Goal: Task Accomplishment & Management: Use online tool/utility

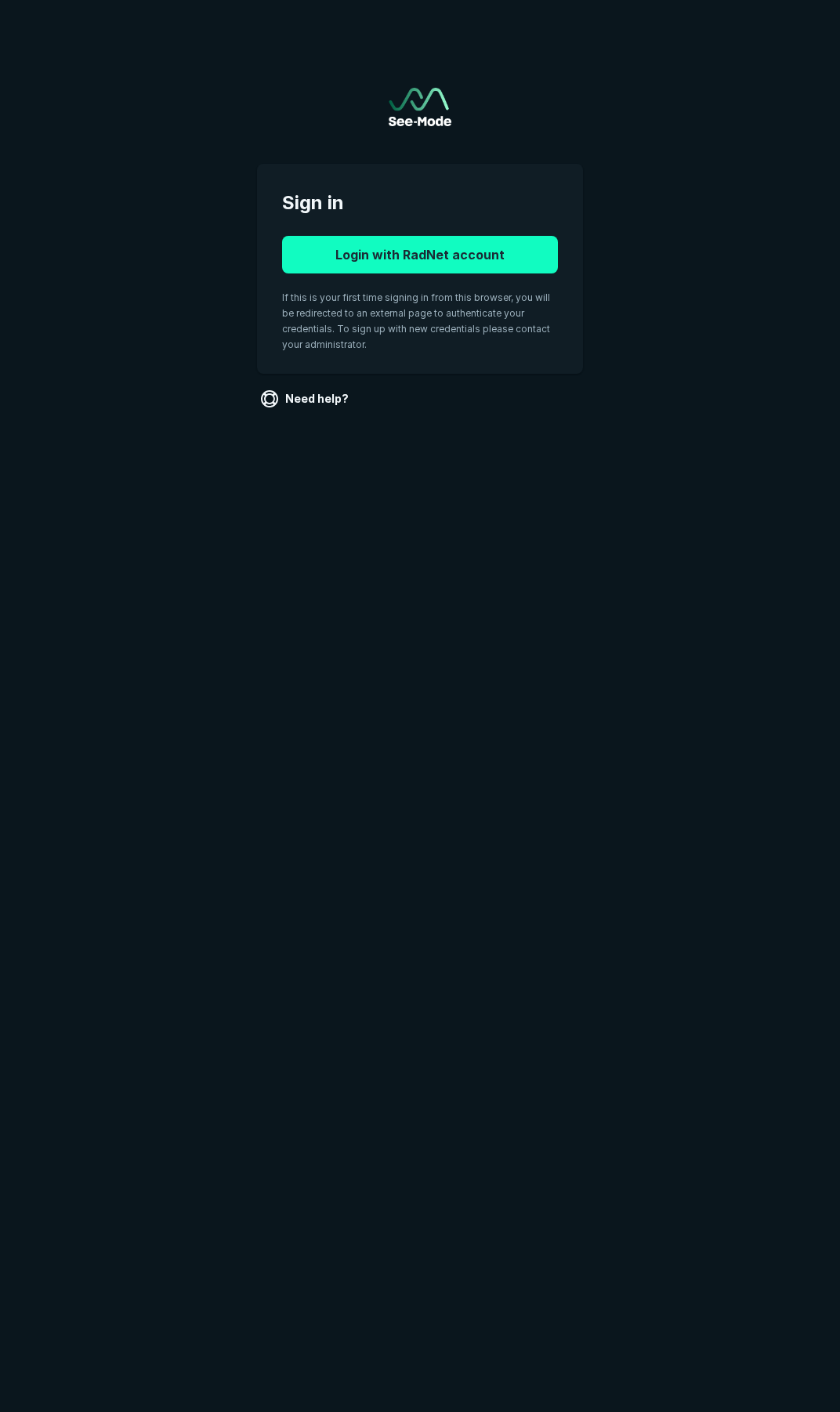
click at [415, 260] on button "Login with RadNet account" at bounding box center [420, 254] width 276 height 38
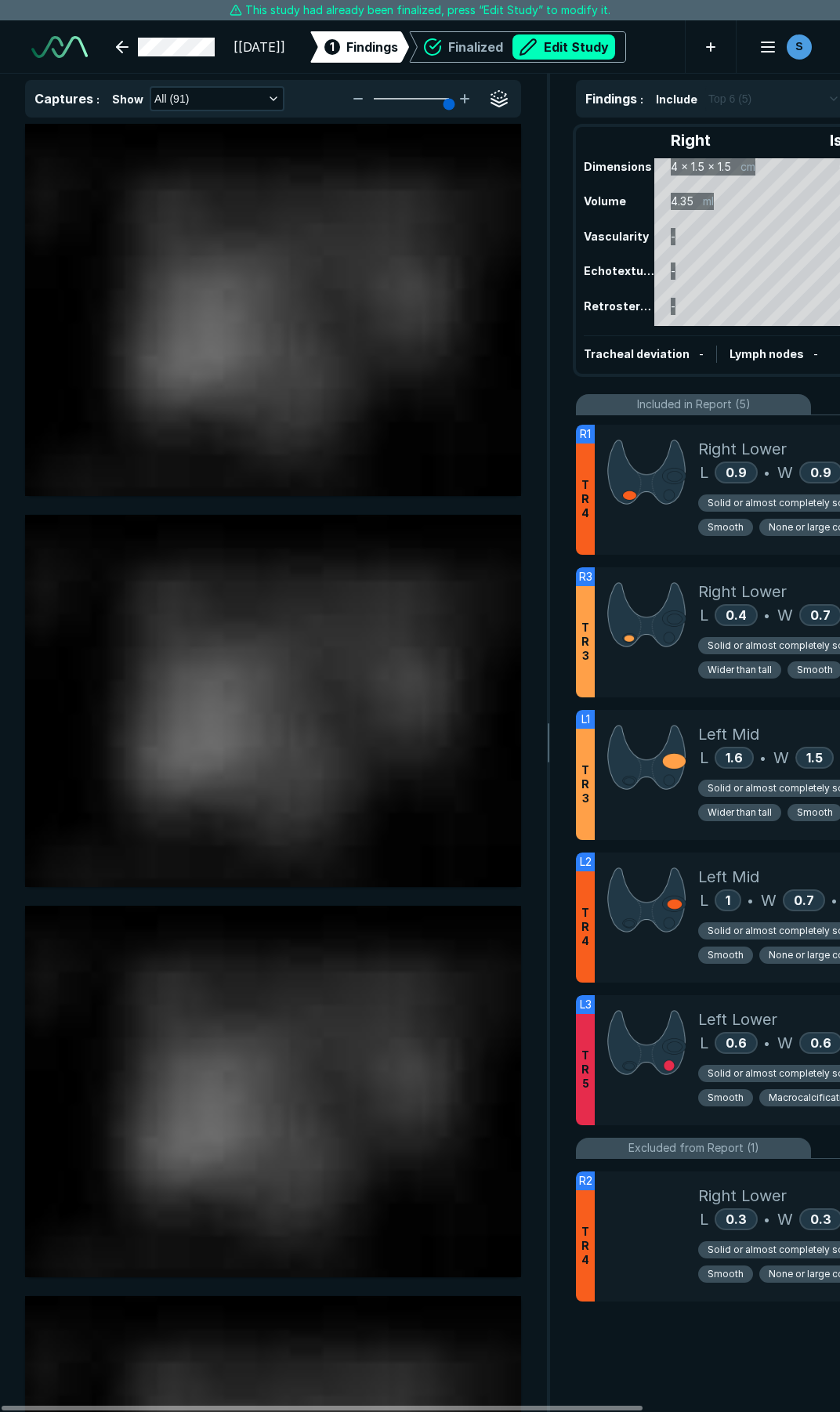
scroll to position [8003, 5792]
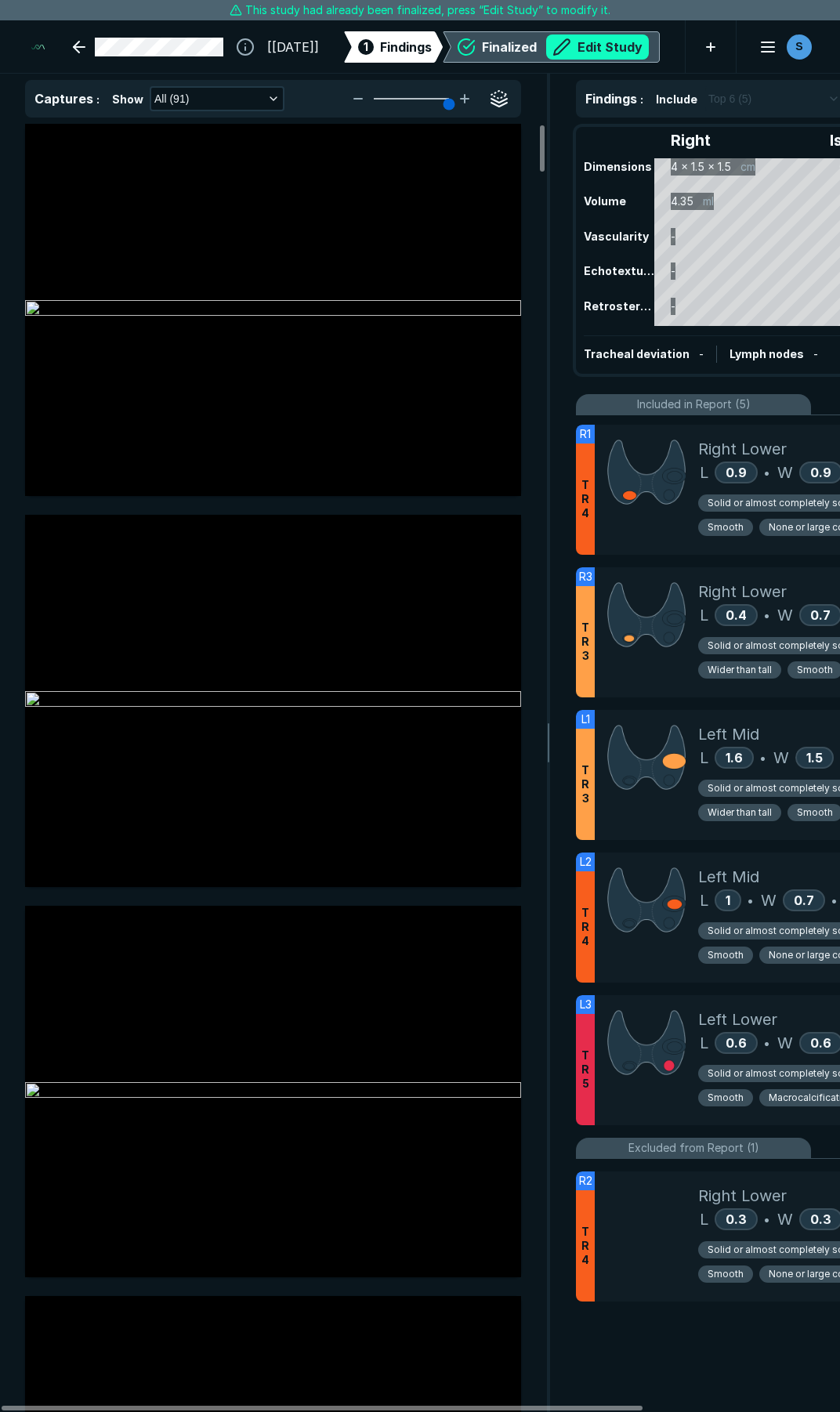
click at [596, 48] on button "Edit Study" at bounding box center [597, 46] width 103 height 25
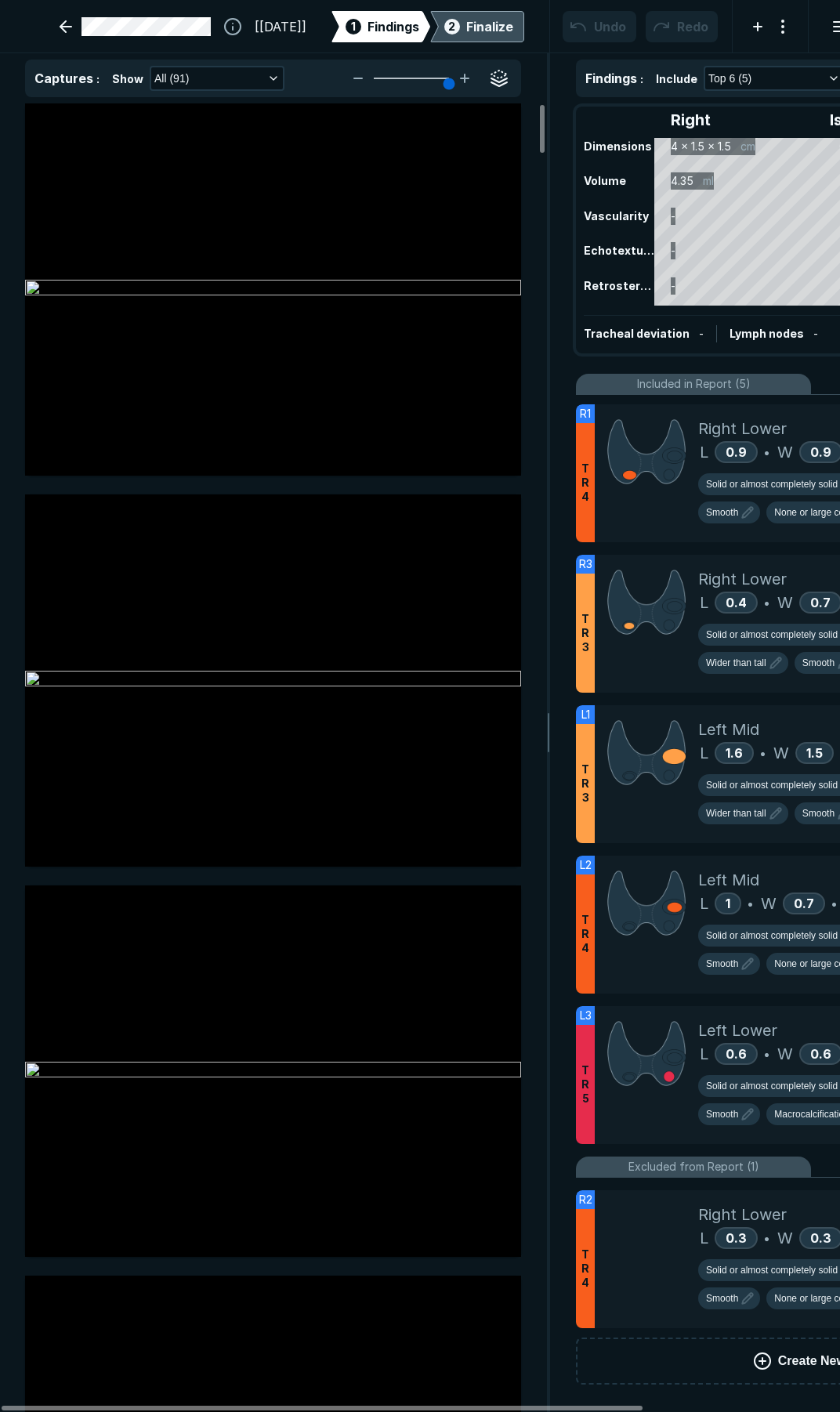
scroll to position [8094, 5792]
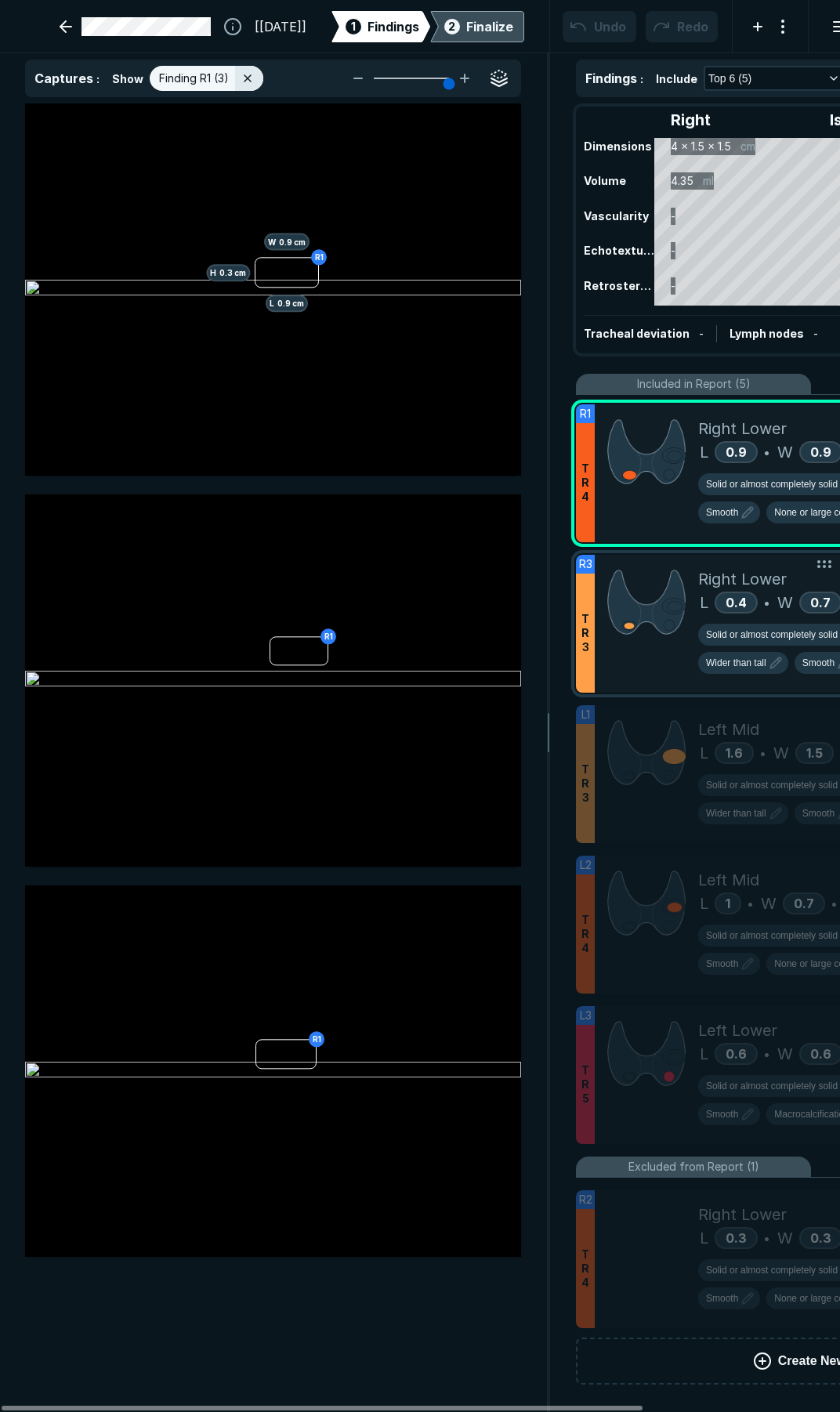
scroll to position [7731, 4220]
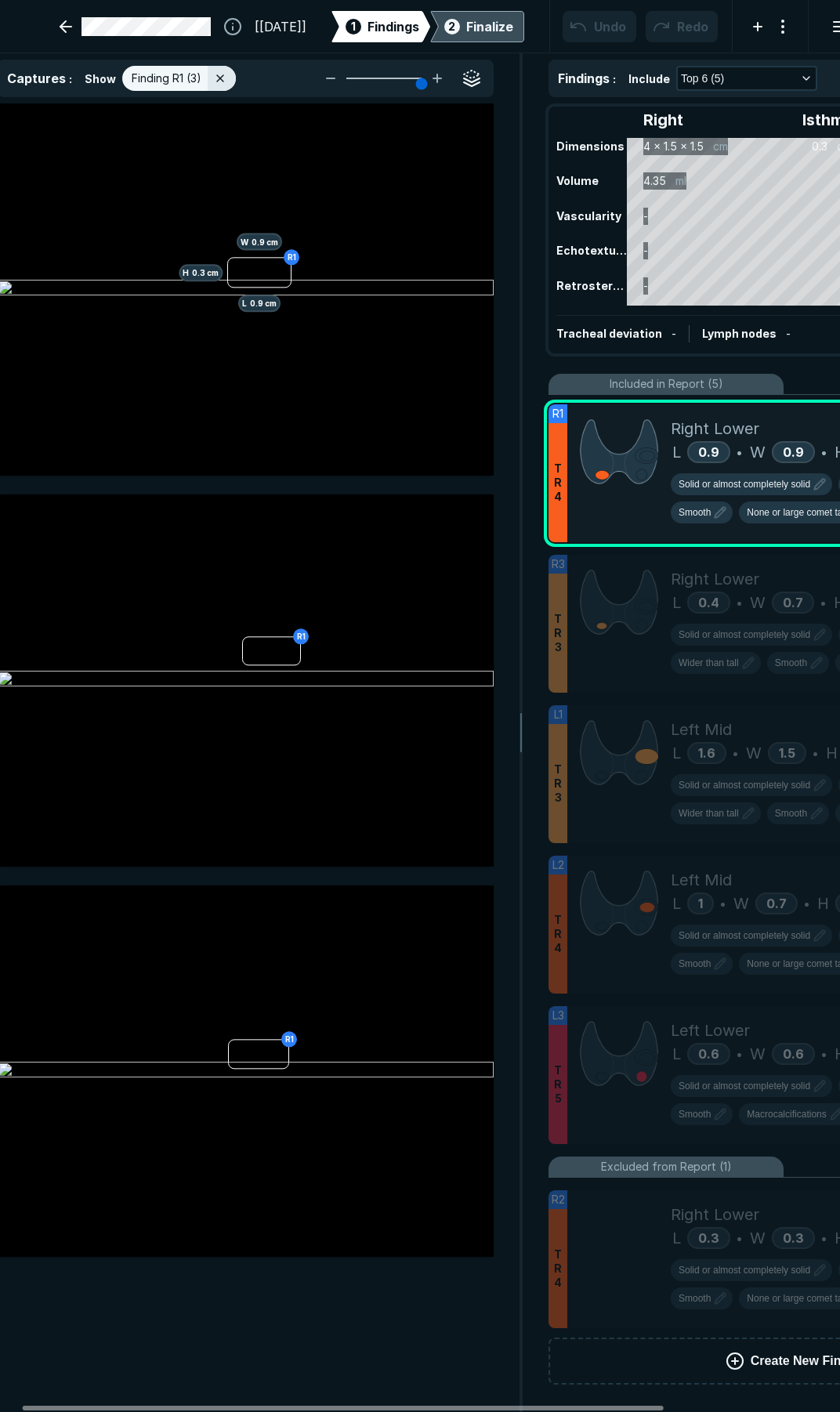
drag, startPoint x: 593, startPoint y: 1406, endPoint x: 622, endPoint y: 1392, distance: 32.2
click at [616, 1406] on div at bounding box center [343, 1407] width 641 height 5
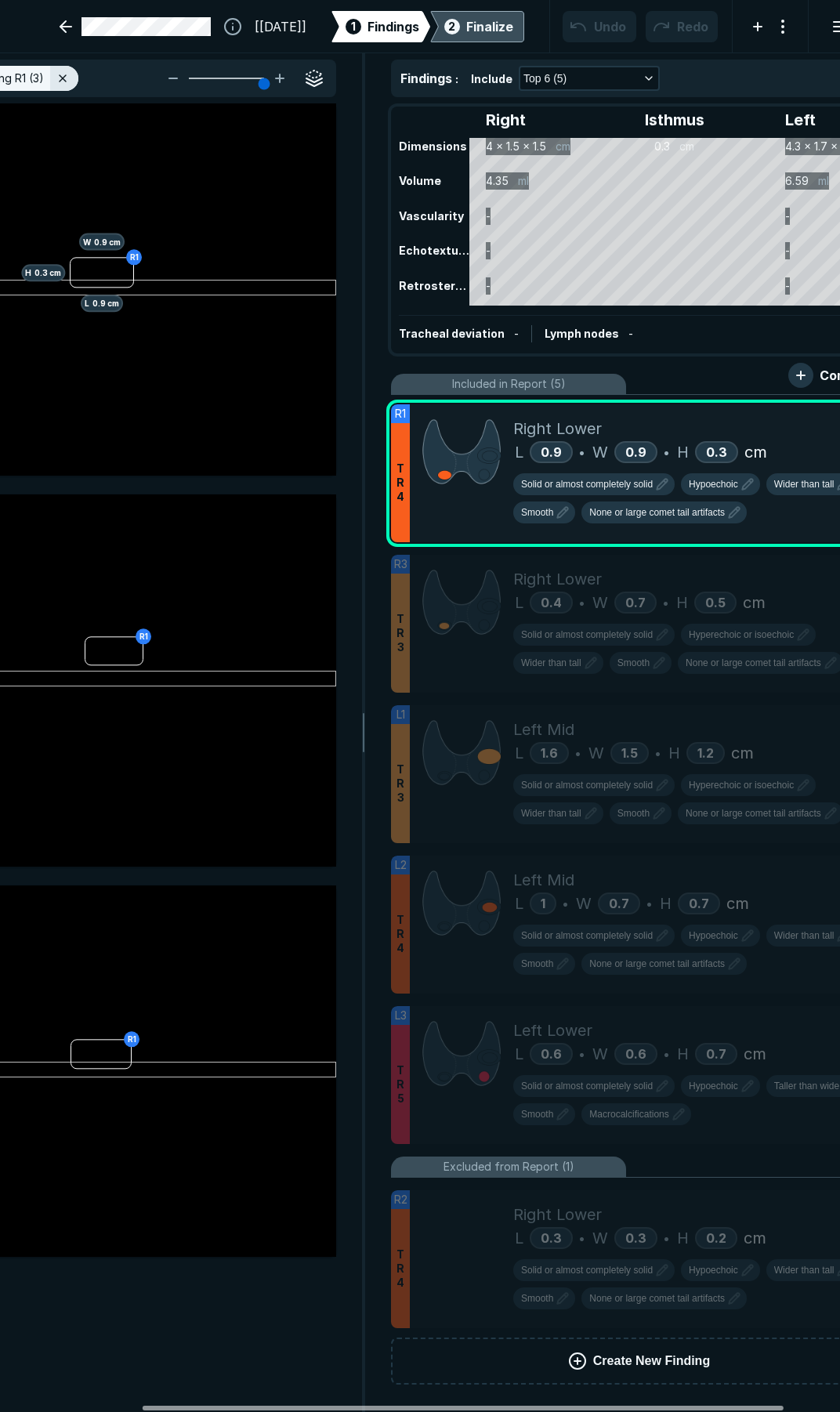
scroll to position [0, 209]
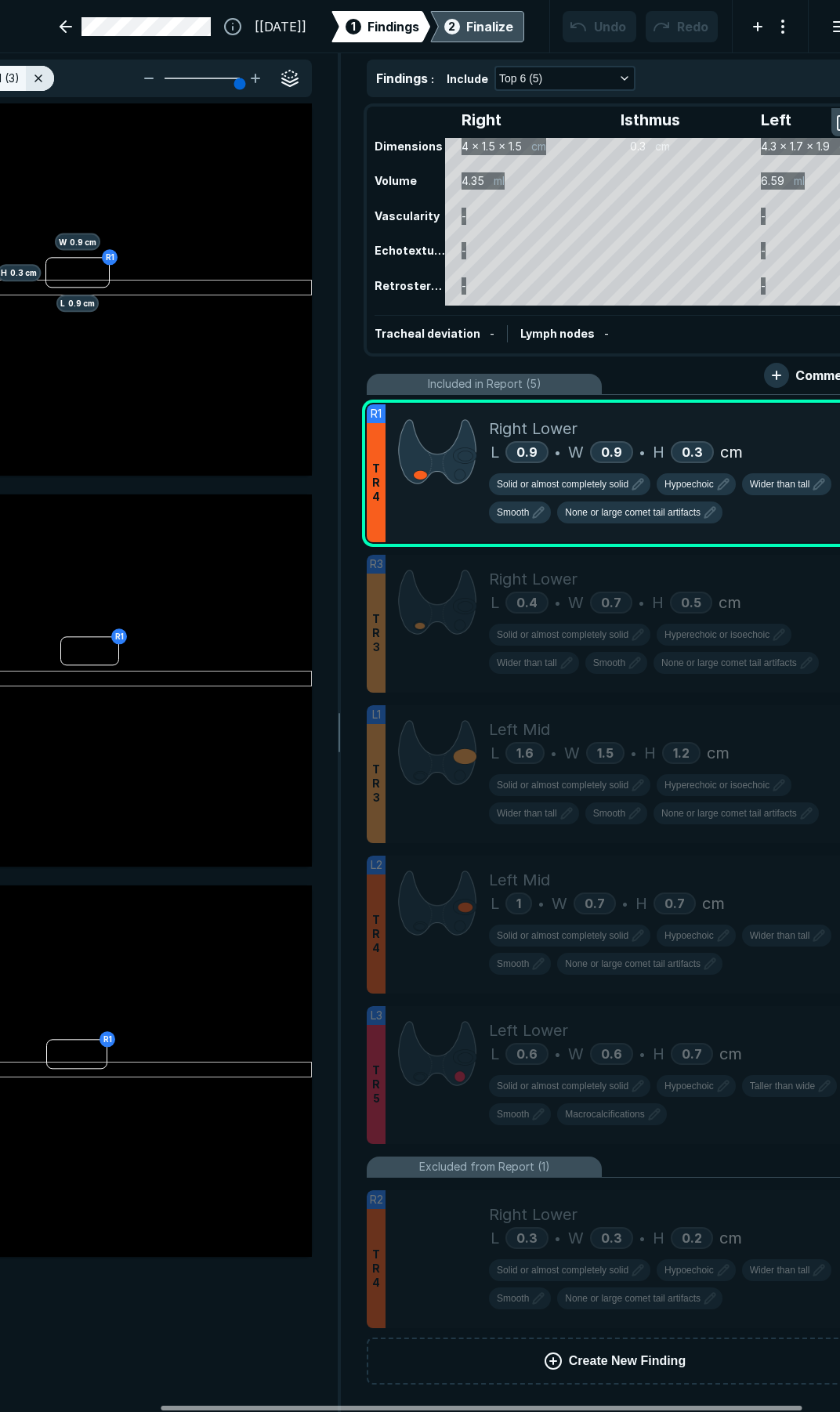
drag, startPoint x: 633, startPoint y: 1409, endPoint x: 770, endPoint y: 1372, distance: 141.9
click at [770, 1406] on div at bounding box center [481, 1407] width 641 height 5
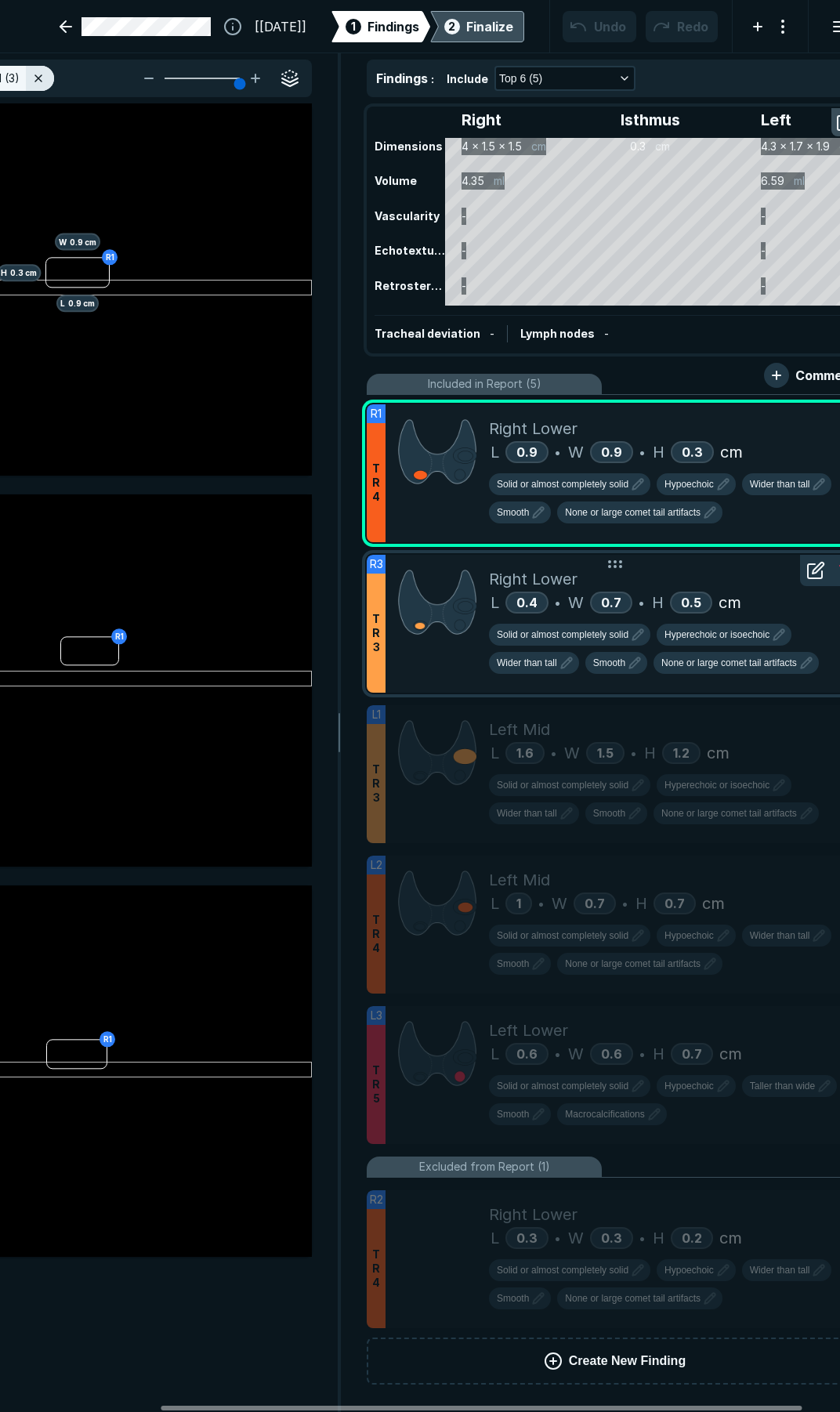
click at [734, 570] on div "Right Lower" at bounding box center [669, 578] width 361 height 23
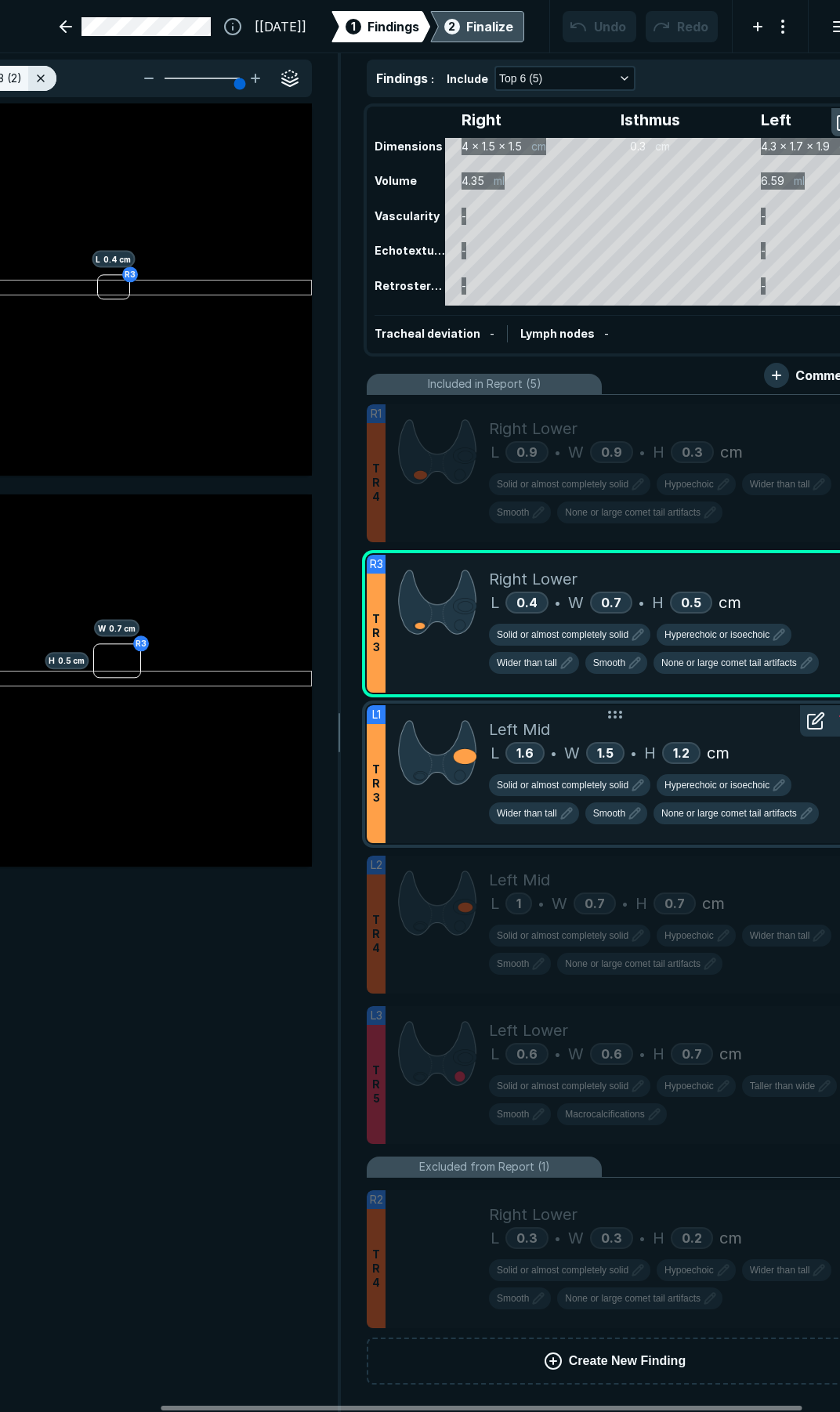
click at [708, 726] on div "Left Mid" at bounding box center [669, 729] width 361 height 23
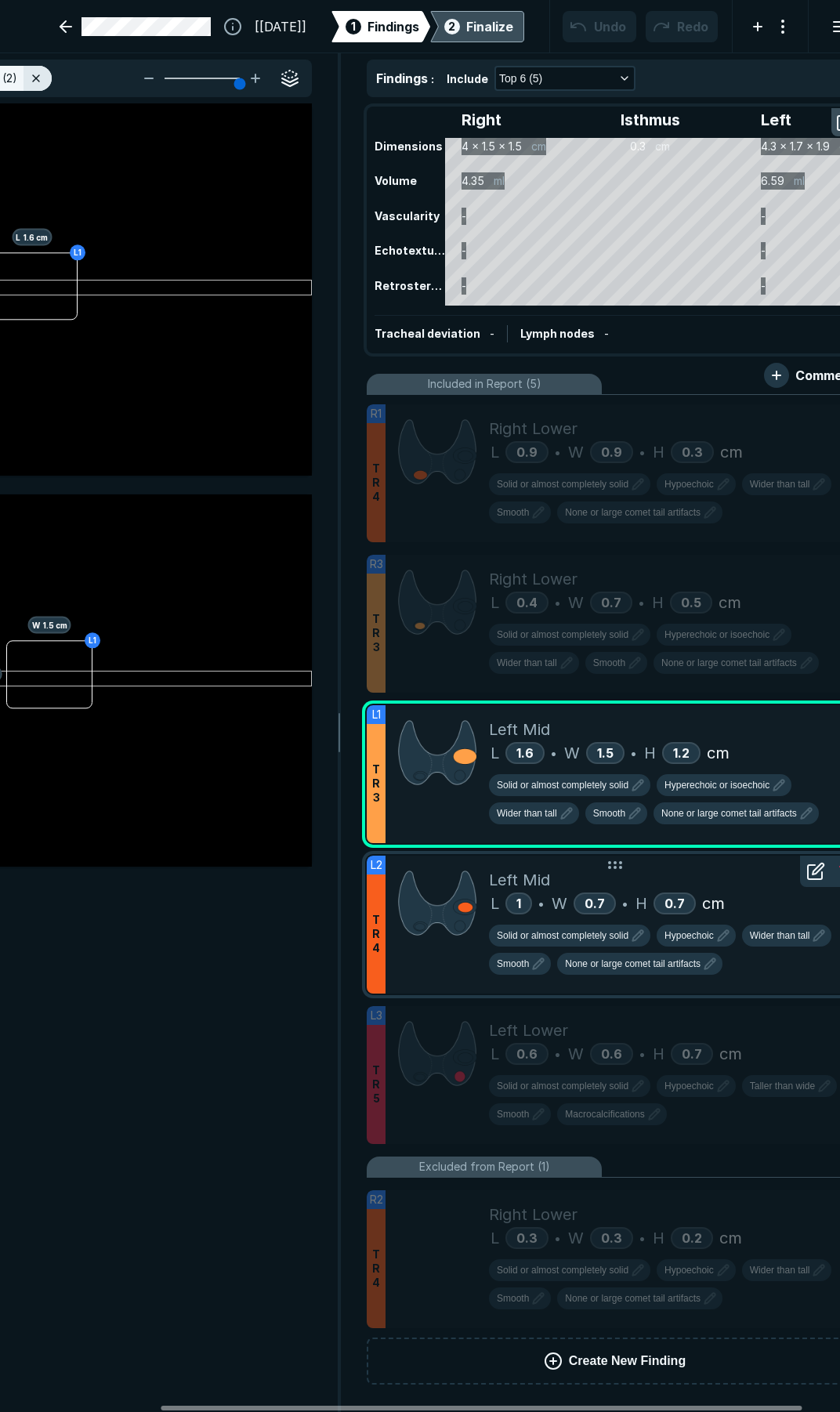
click at [698, 876] on div "Left Mid" at bounding box center [669, 879] width 361 height 23
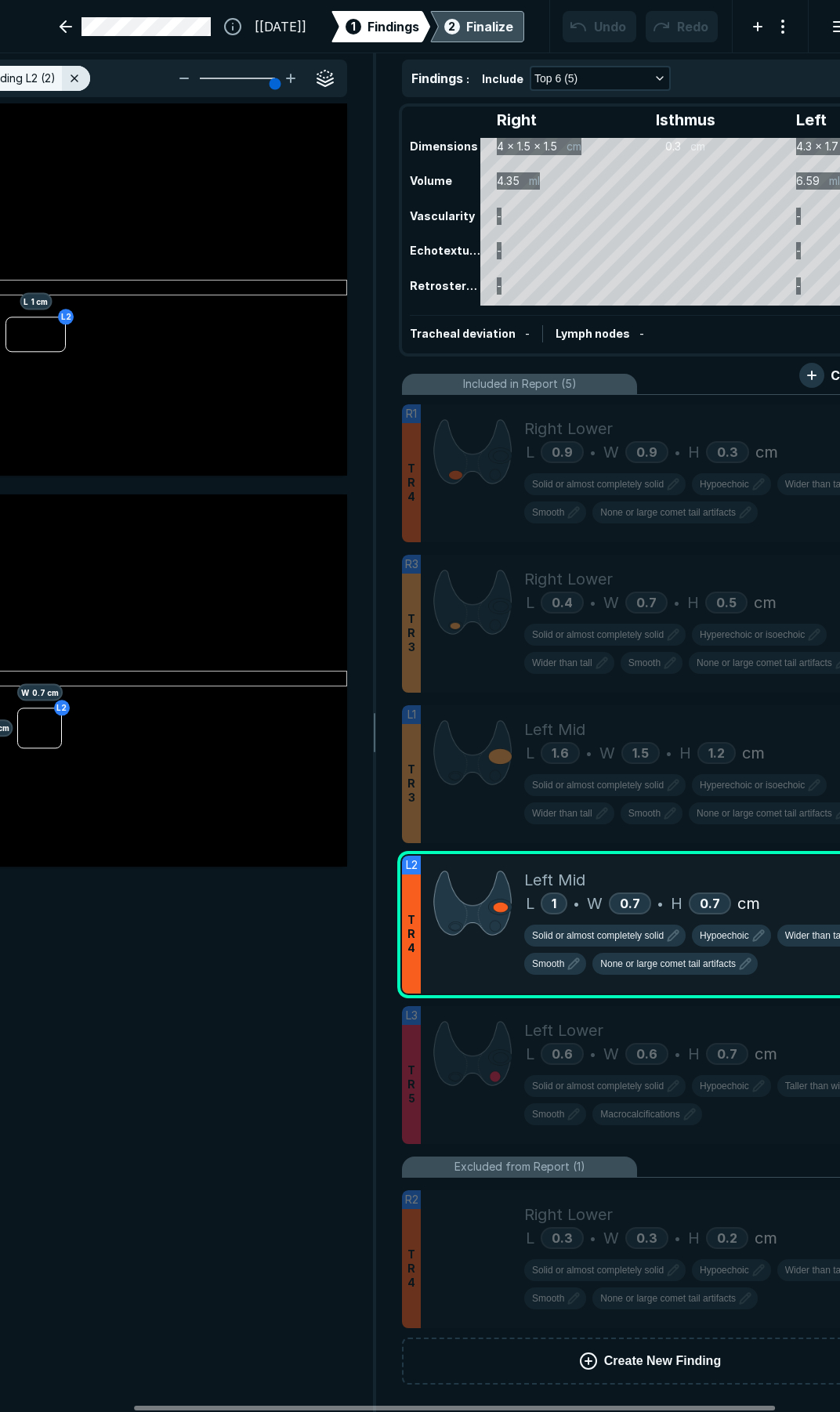
drag, startPoint x: 243, startPoint y: 1406, endPoint x: 217, endPoint y: 1395, distance: 28.2
click at [216, 1406] on div at bounding box center [454, 1407] width 641 height 5
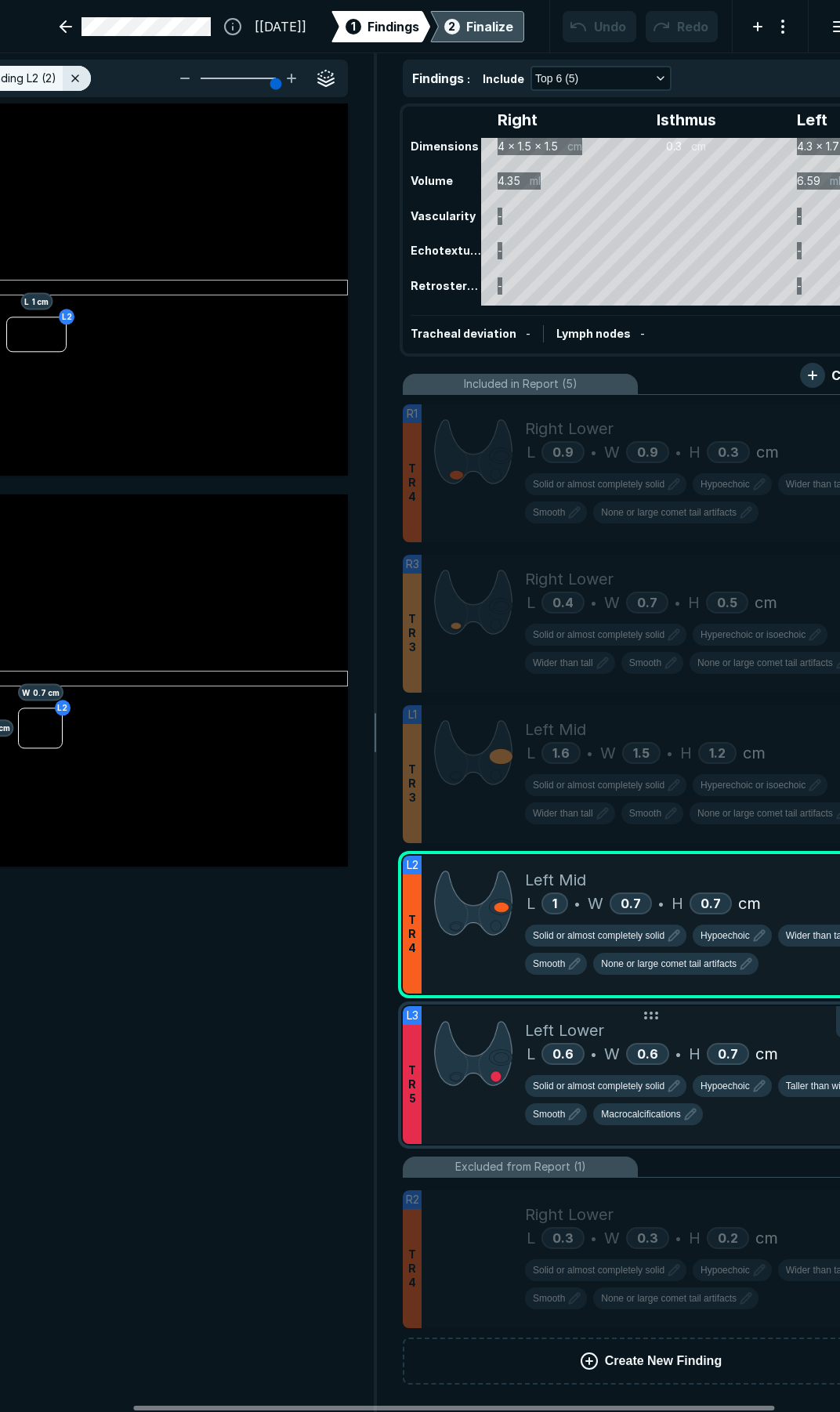
click at [740, 1028] on div "Left Lower" at bounding box center [705, 1030] width 361 height 23
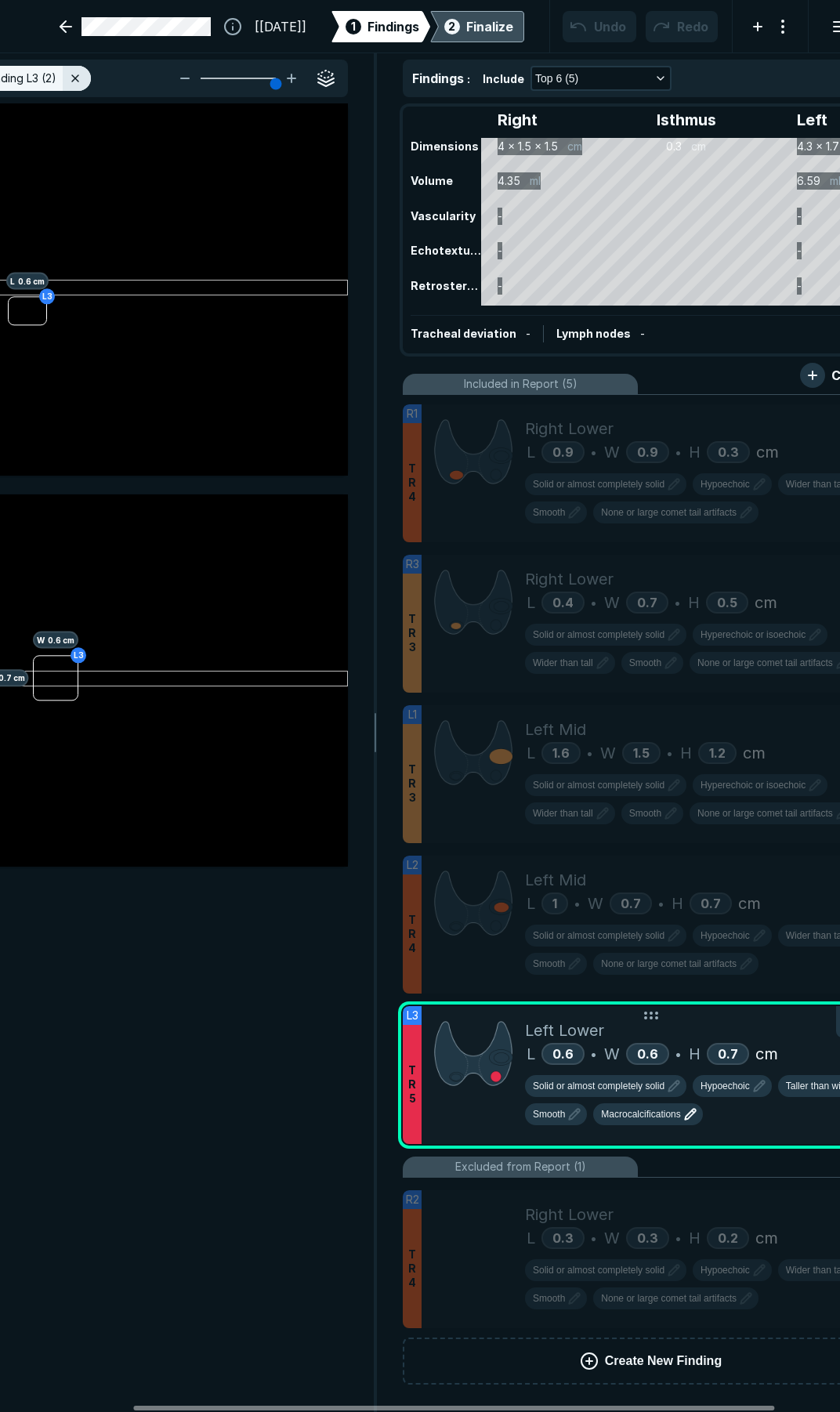
click at [672, 1117] on span "Macrocalcifications" at bounding box center [641, 1114] width 80 height 14
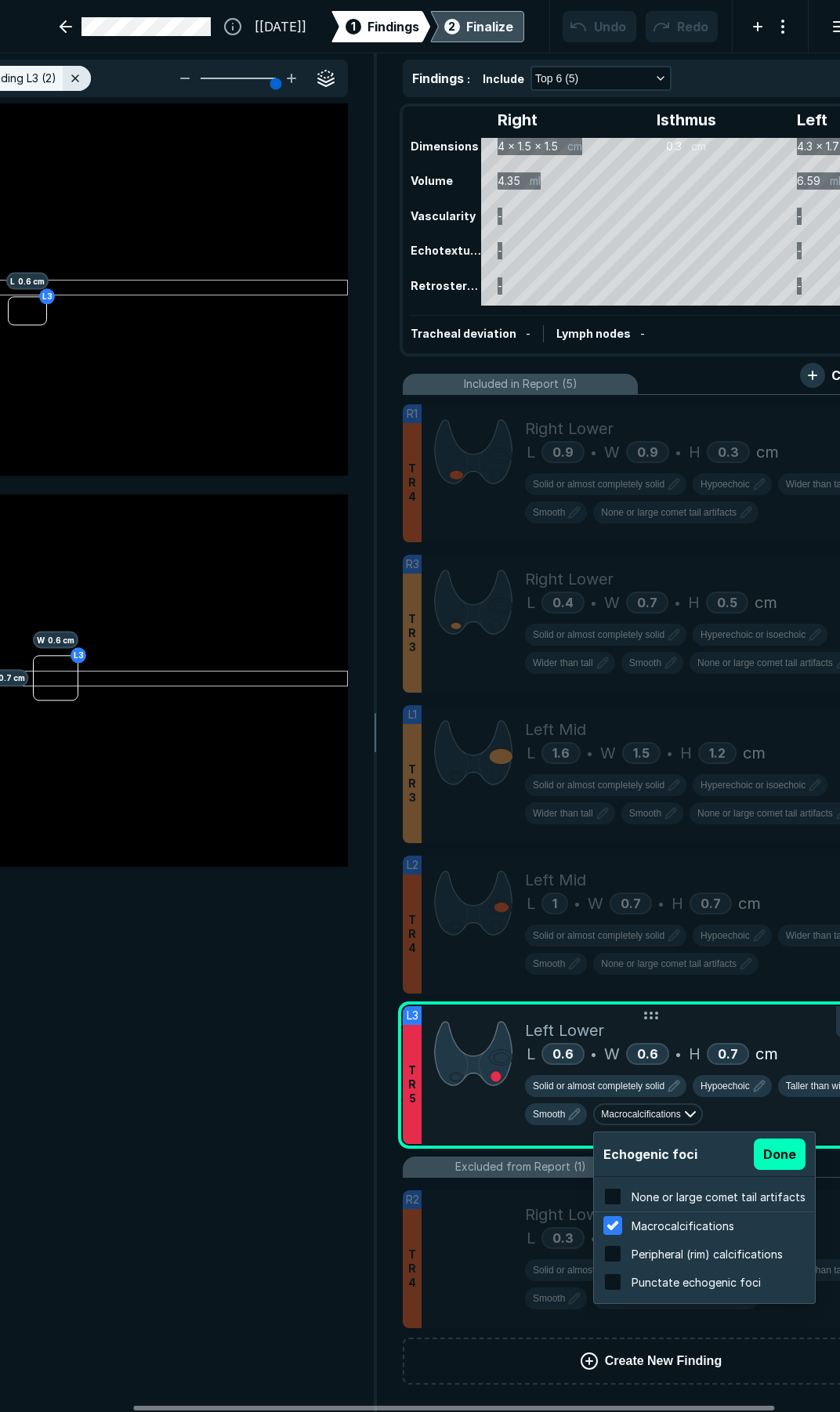
scroll to position [2520, 2988]
click at [651, 1260] on span "Peripheral (rim) calcifications" at bounding box center [707, 1254] width 151 height 13
checkbox input "true"
click at [617, 1234] on input "checkbox" at bounding box center [612, 1225] width 19 height 19
checkbox input "false"
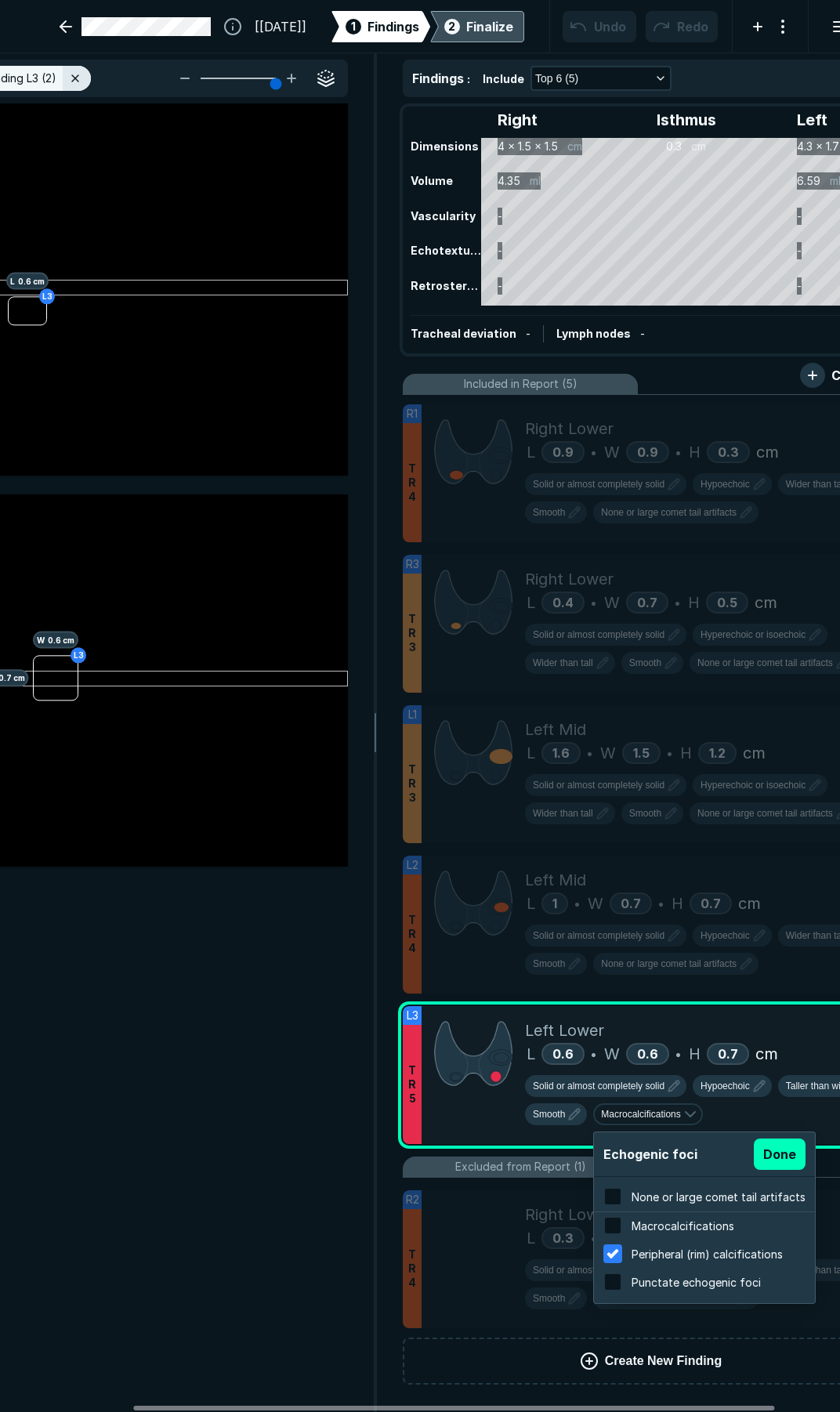
click at [764, 1158] on button "Done" at bounding box center [780, 1154] width 52 height 31
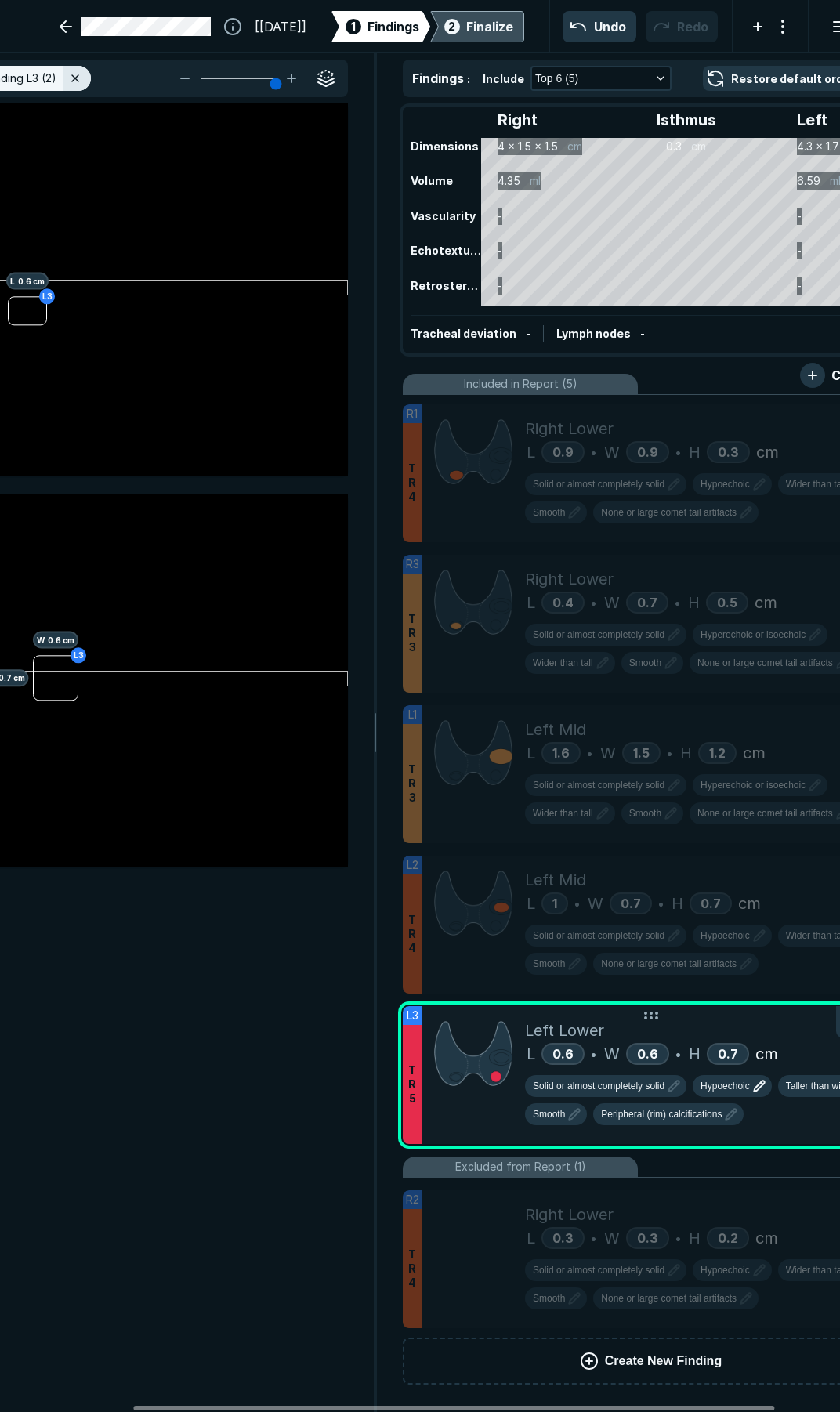
click at [735, 1081] on span "Hypoechoic" at bounding box center [724, 1085] width 49 height 14
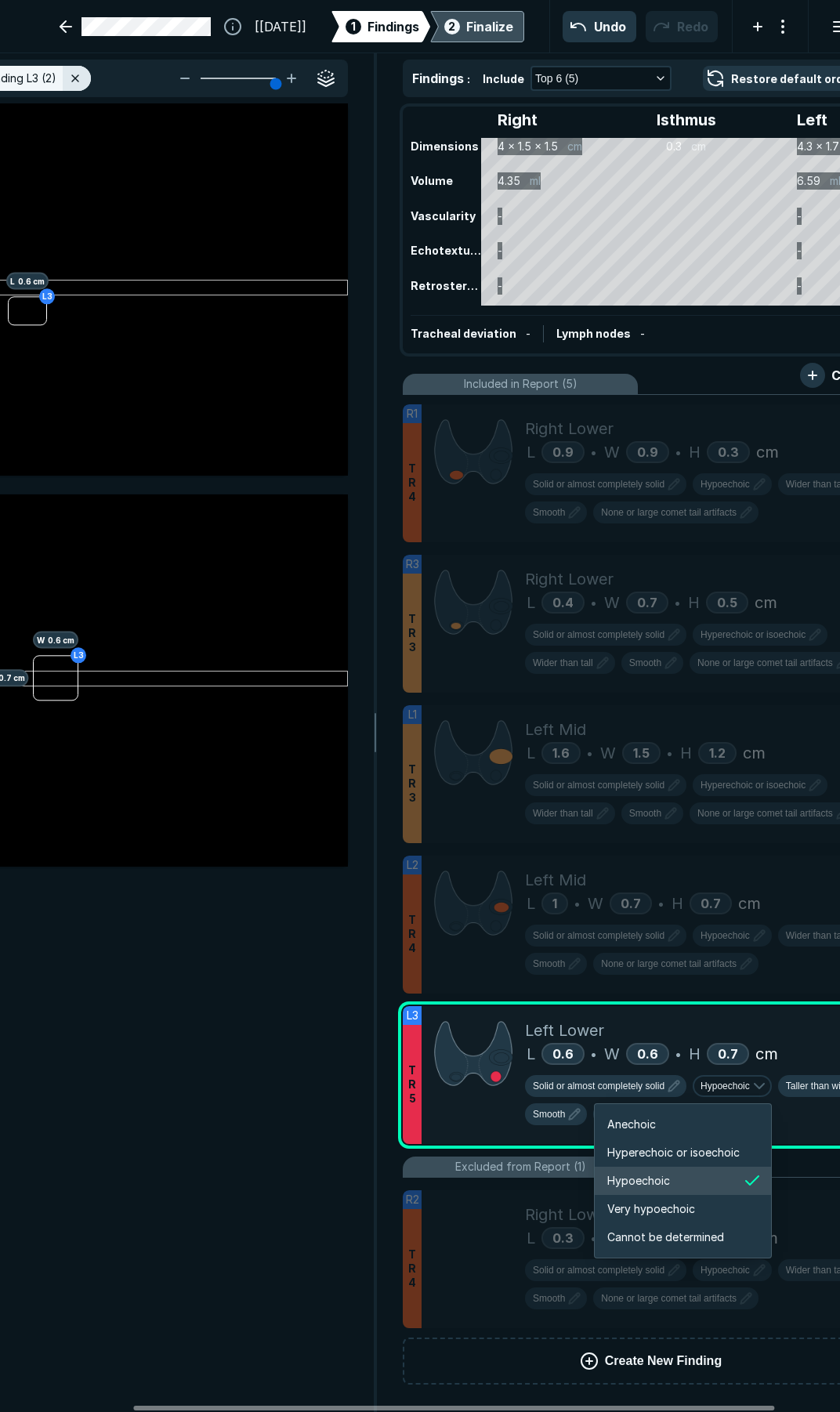
scroll to position [2615, 2808]
click at [665, 1158] on span "Hyperechoic or isoechoic" at bounding box center [673, 1152] width 132 height 18
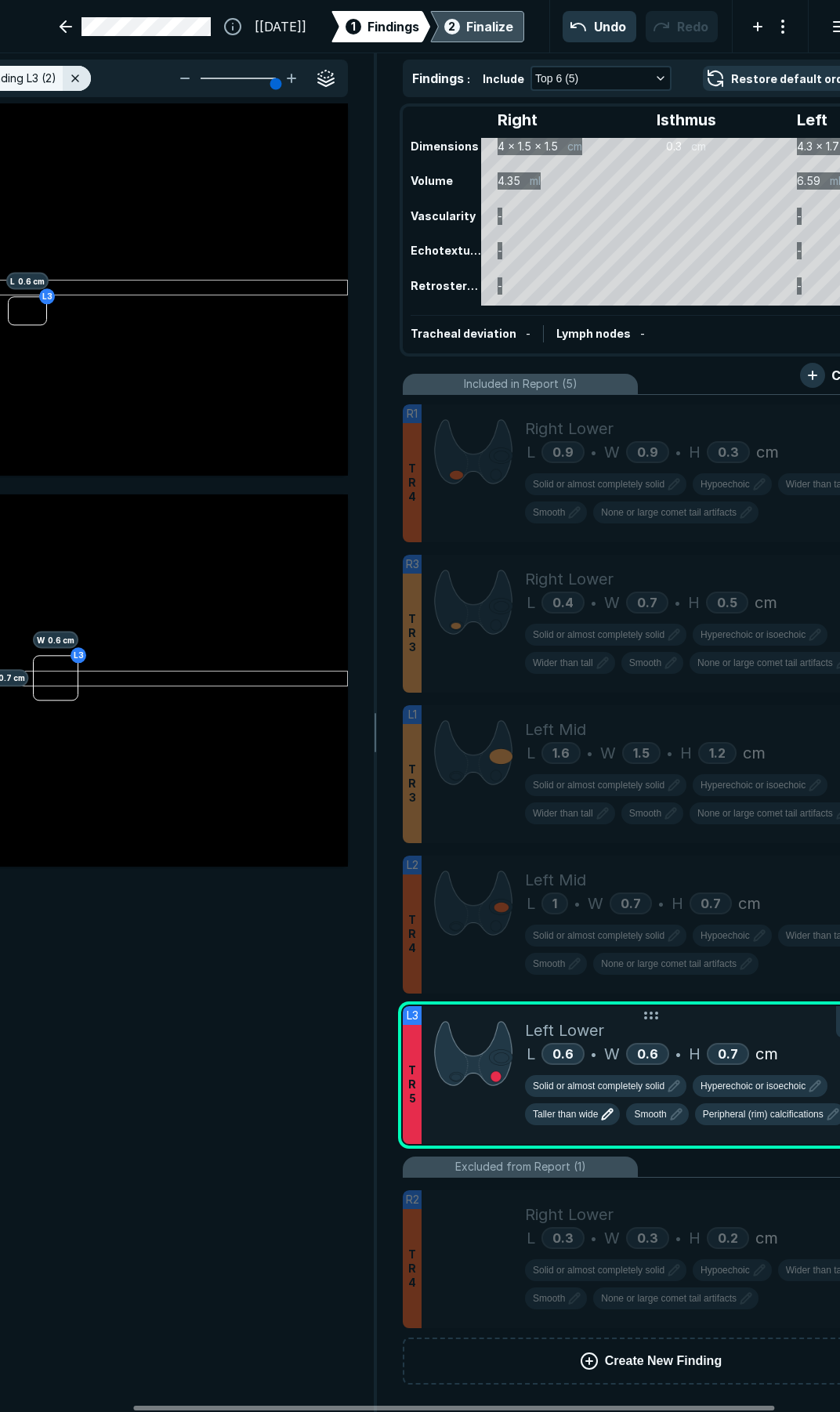
click at [581, 1123] on button "Taller than wide" at bounding box center [572, 1114] width 94 height 22
click at [580, 1148] on span "Wider than tall" at bounding box center [576, 1152] width 76 height 18
drag, startPoint x: 615, startPoint y: 1164, endPoint x: 676, endPoint y: 1156, distance: 61.5
click at [676, 1156] on ul "R1 T R 4 Right Lower L 0.9 • W 0.9 • H 0.3 cm Solid or almost completely solid …" at bounding box center [650, 866] width 496 height 943
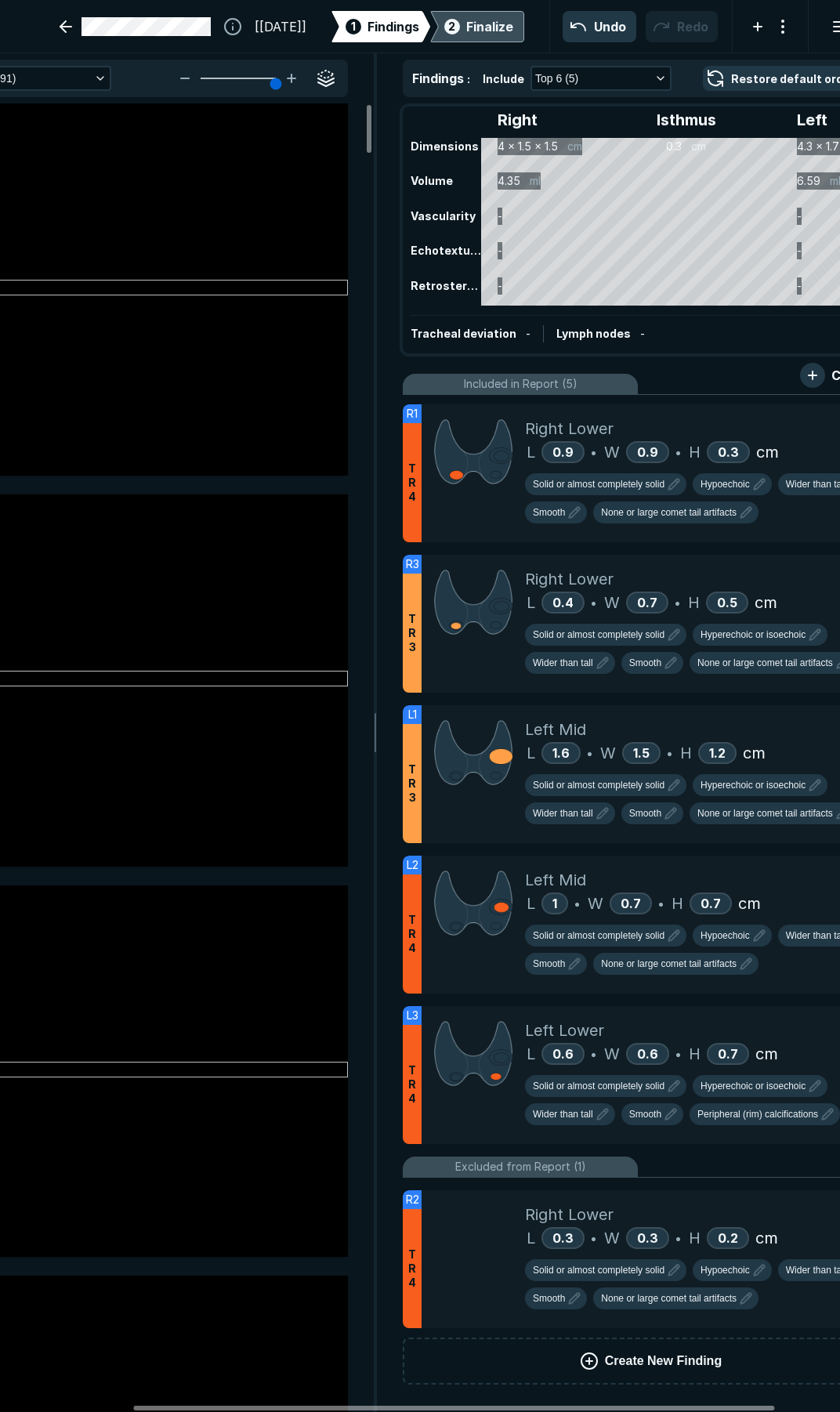
scroll to position [7731, 4220]
click at [711, 1039] on div "Left Lower" at bounding box center [705, 1030] width 361 height 23
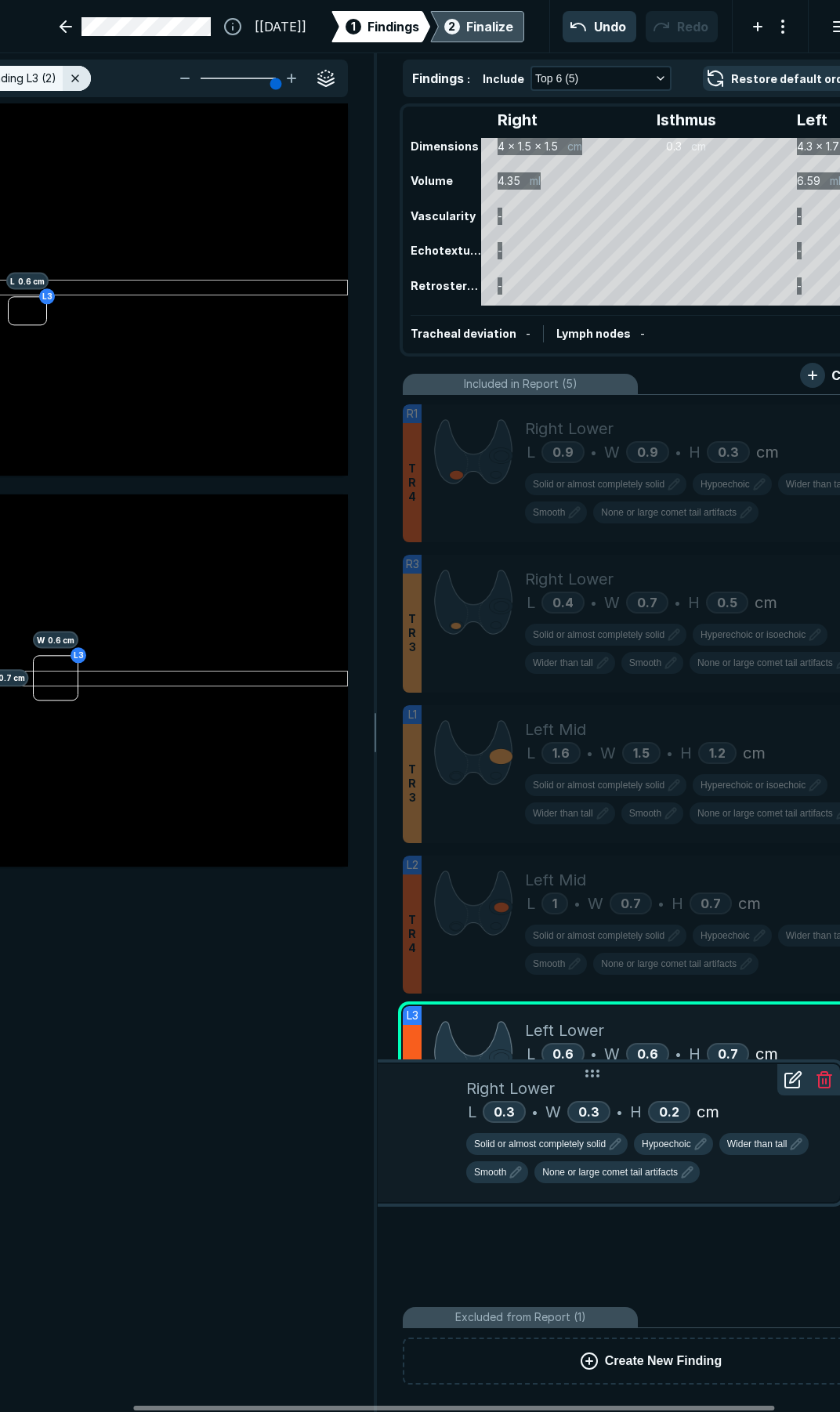
drag, startPoint x: 454, startPoint y: 1245, endPoint x: 468, endPoint y: 1119, distance: 126.8
click at [468, 1119] on div "R2 T R 4 Right Lower L 0.3 • W 0.3 • H 0.2 cm Solid or almost completely solid …" at bounding box center [592, 1133] width 496 height 138
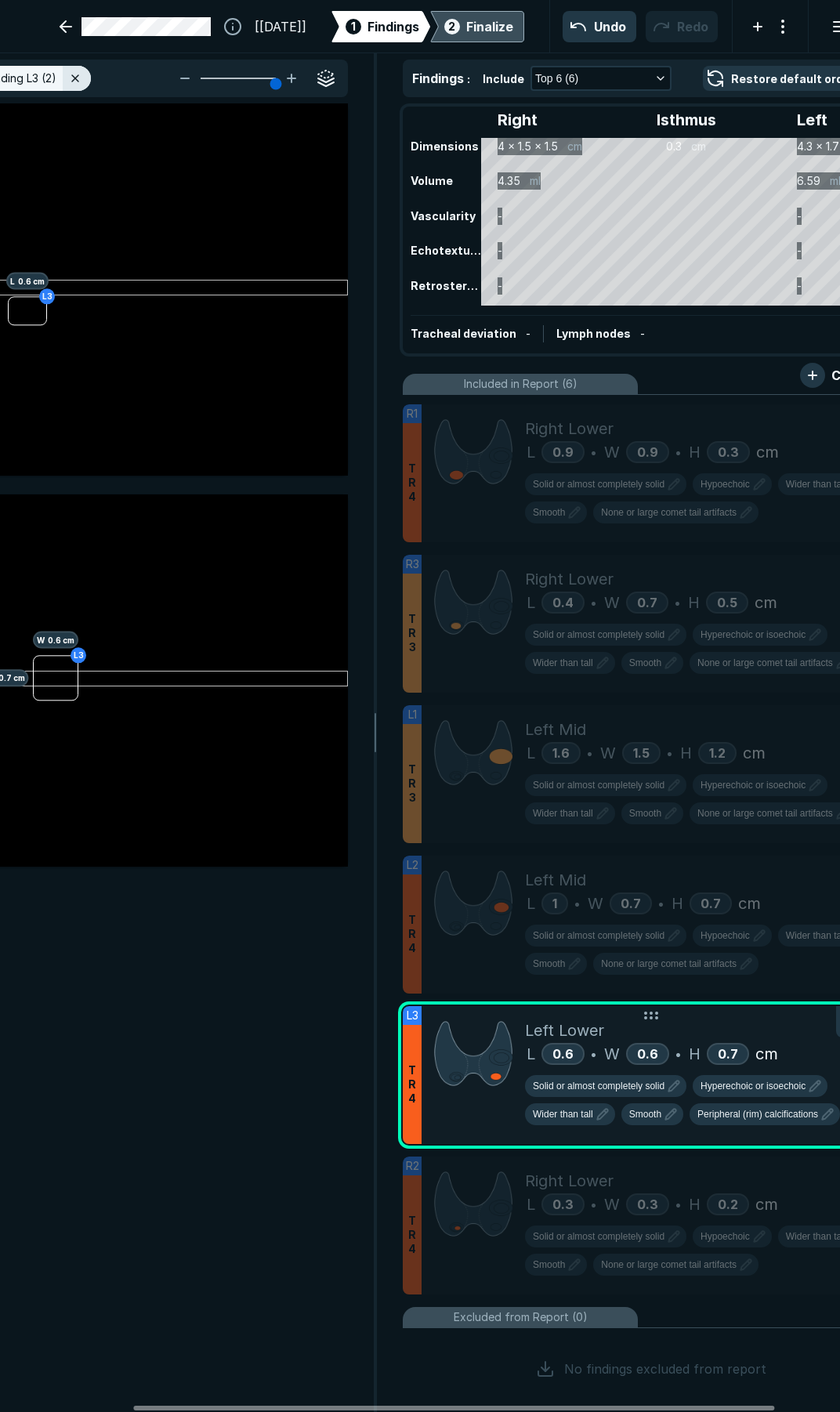
scroll to position [7855, 4220]
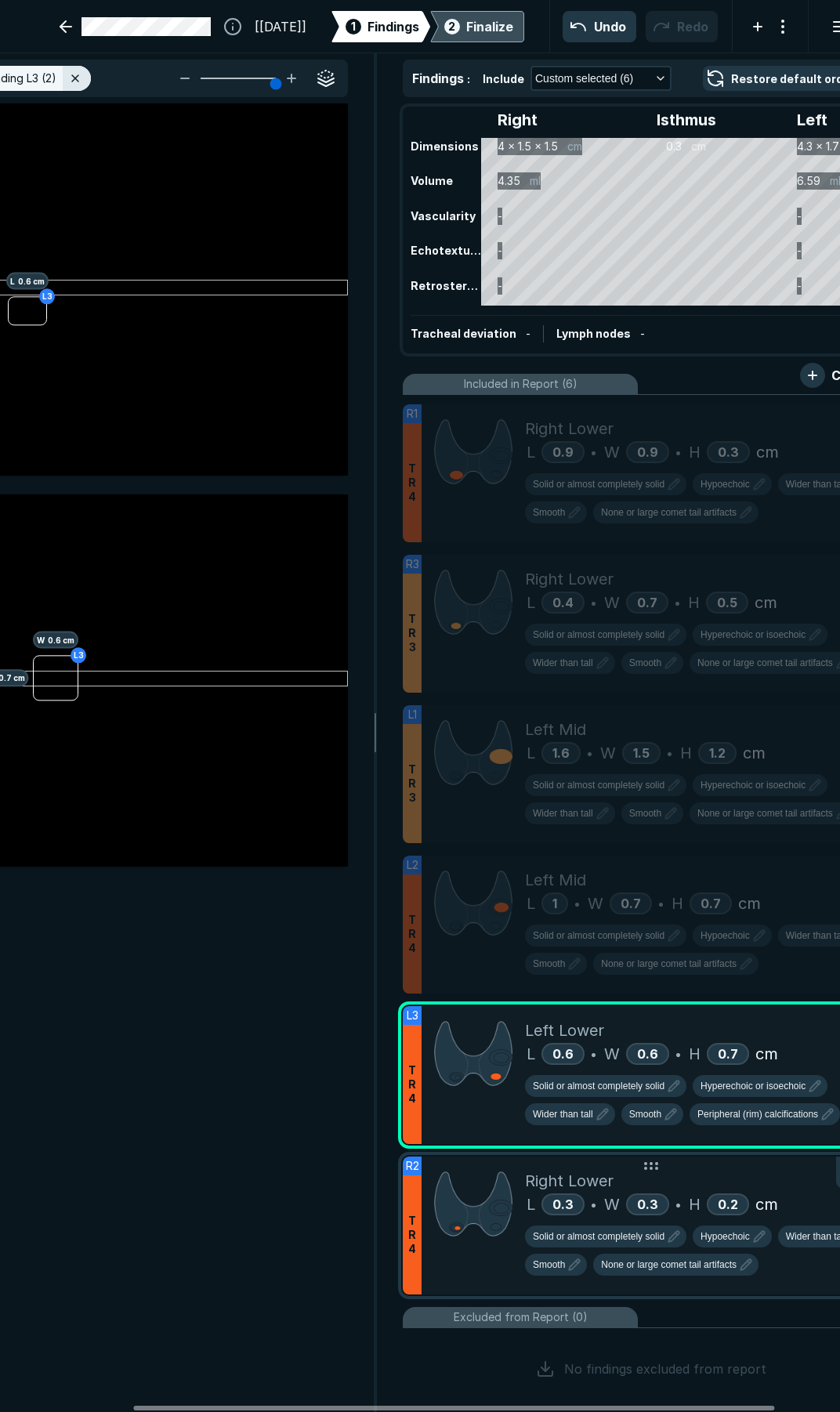
click at [700, 1183] on div "Right Lower" at bounding box center [705, 1180] width 361 height 23
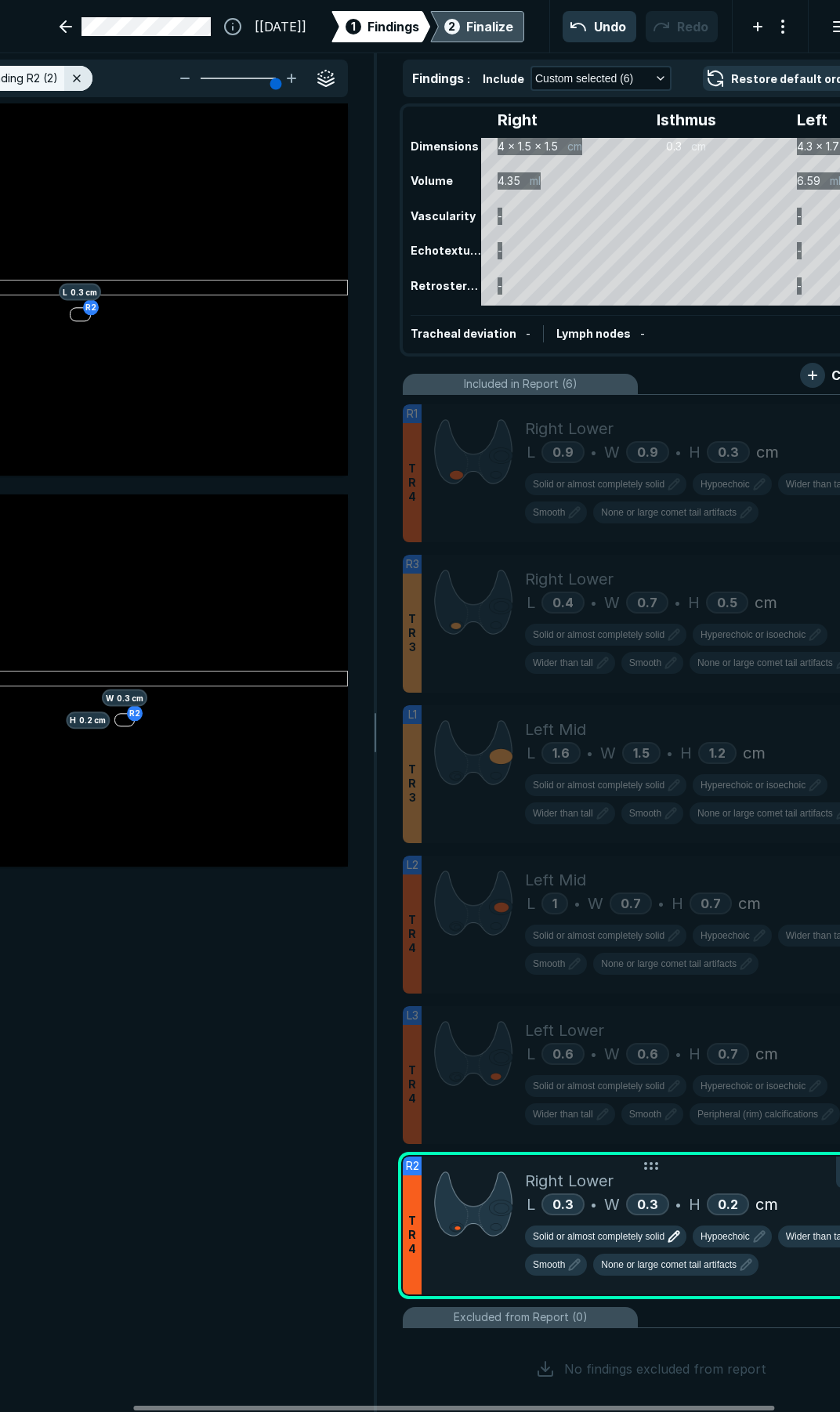
click at [624, 1232] on span "Solid or almost completely solid" at bounding box center [599, 1236] width 131 height 14
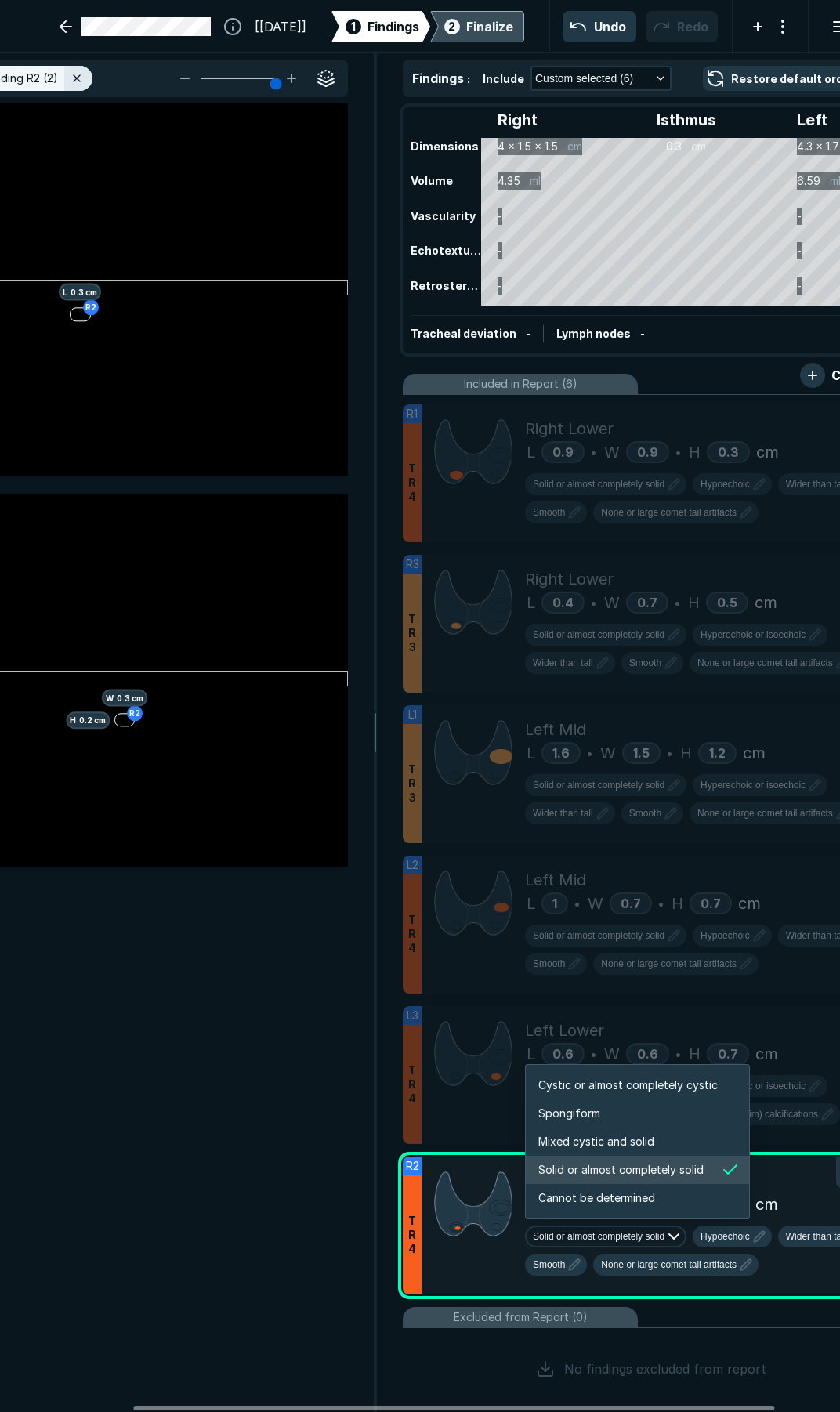
scroll to position [2615, 3009]
click at [611, 1147] on span "Mixed cystic and solid" at bounding box center [596, 1142] width 116 height 18
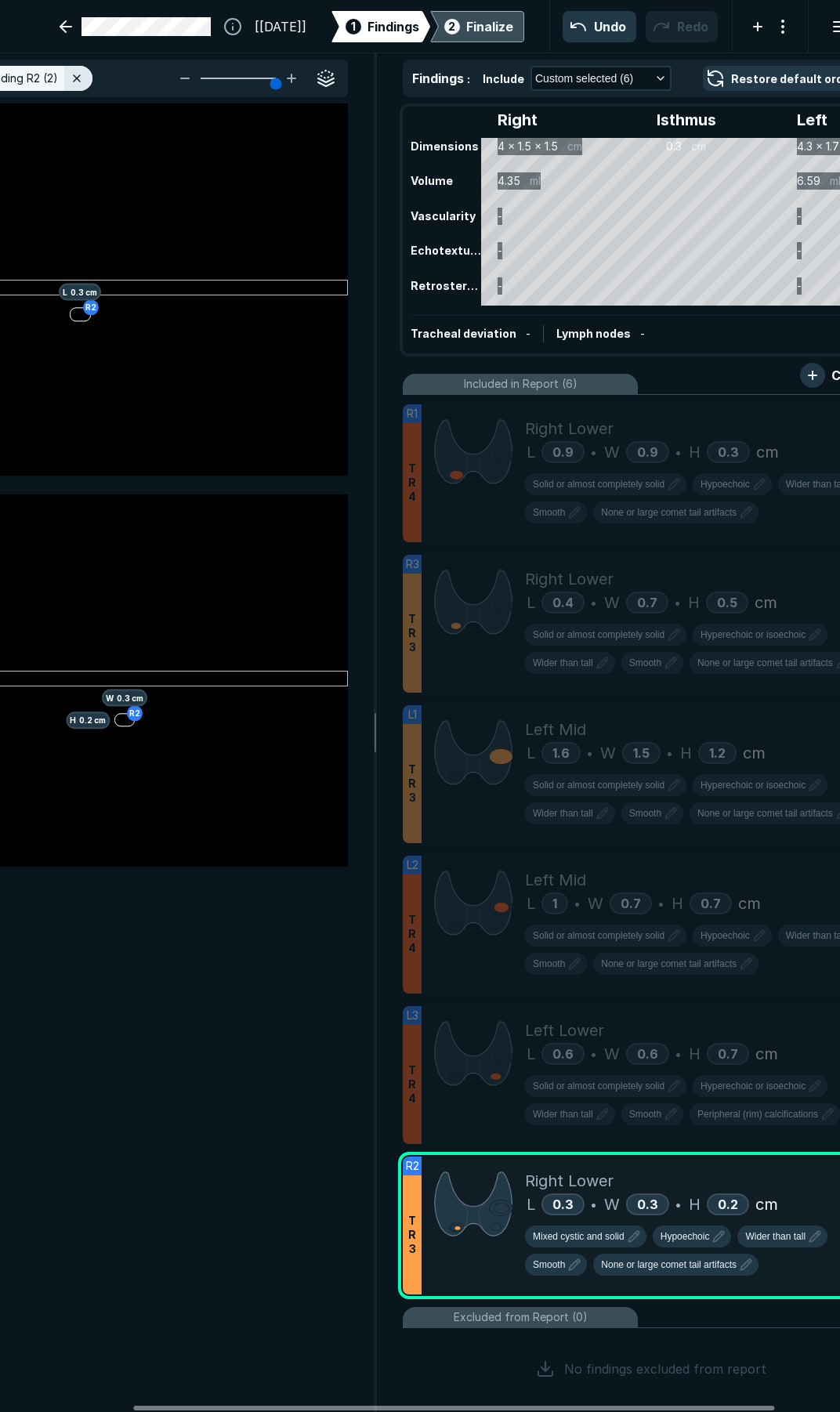
click at [448, 23] on span "2" at bounding box center [451, 26] width 7 height 17
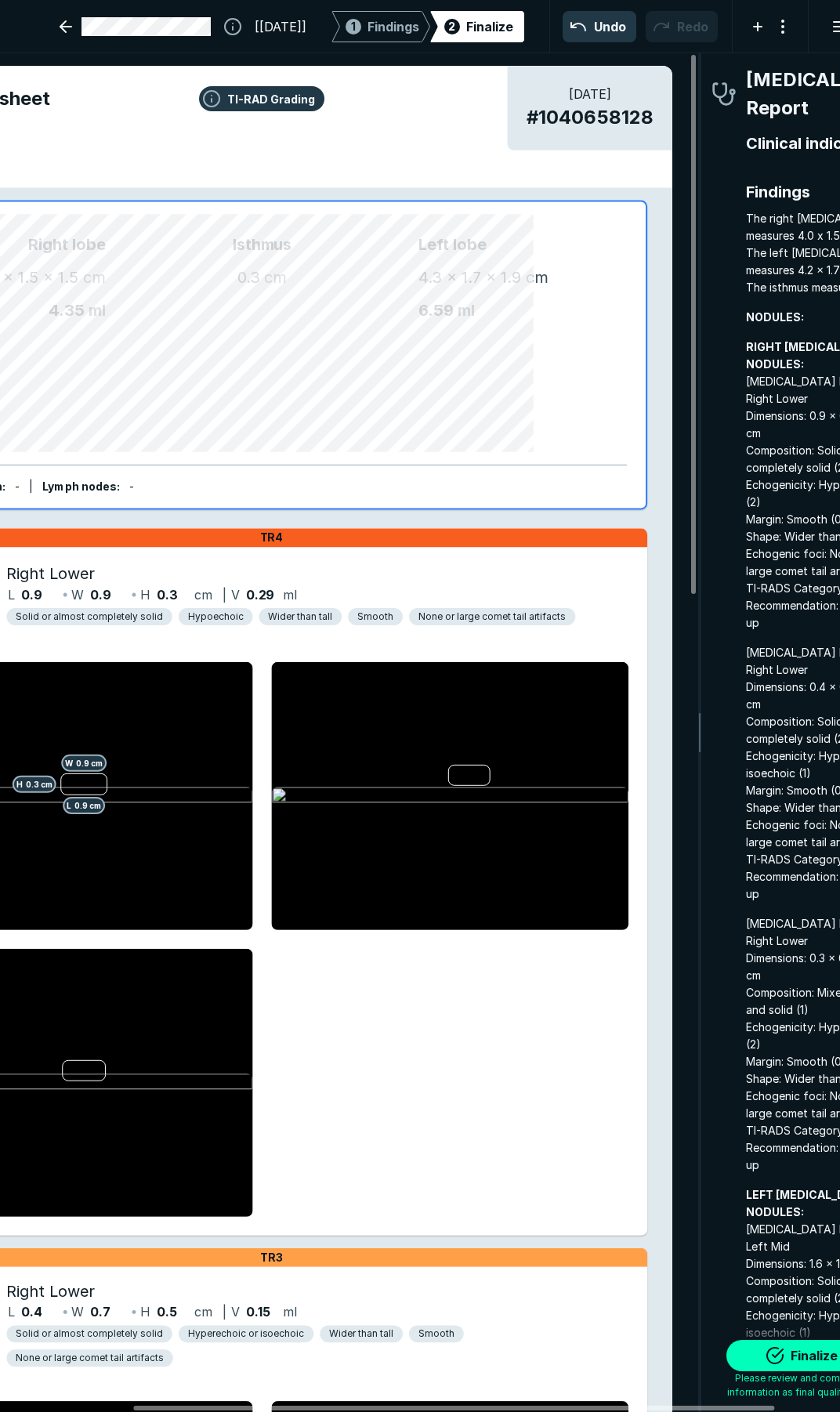
scroll to position [8038, 2831]
click at [777, 1360] on button "Finalize" at bounding box center [804, 1356] width 156 height 31
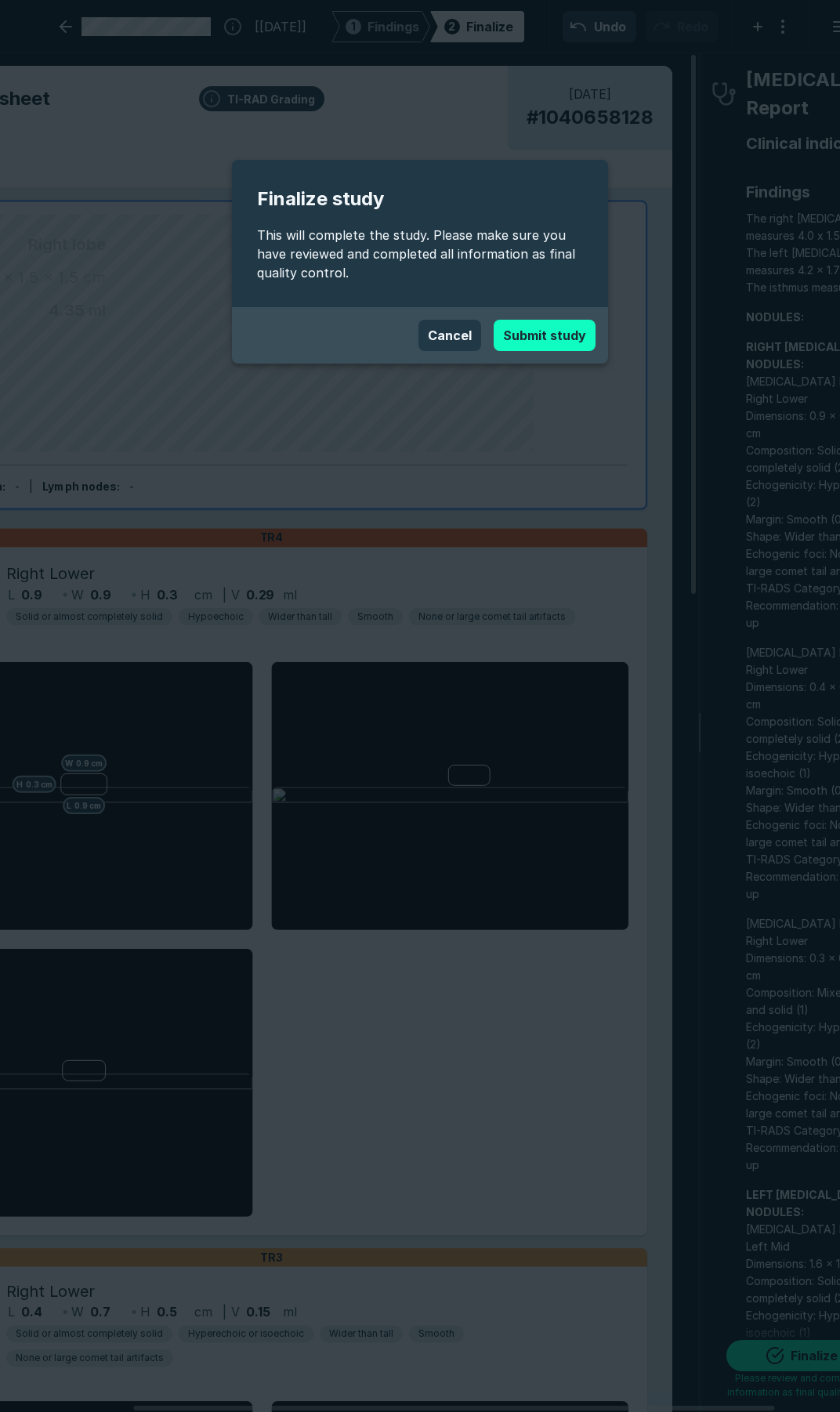
click at [514, 335] on button "Submit study" at bounding box center [544, 336] width 102 height 31
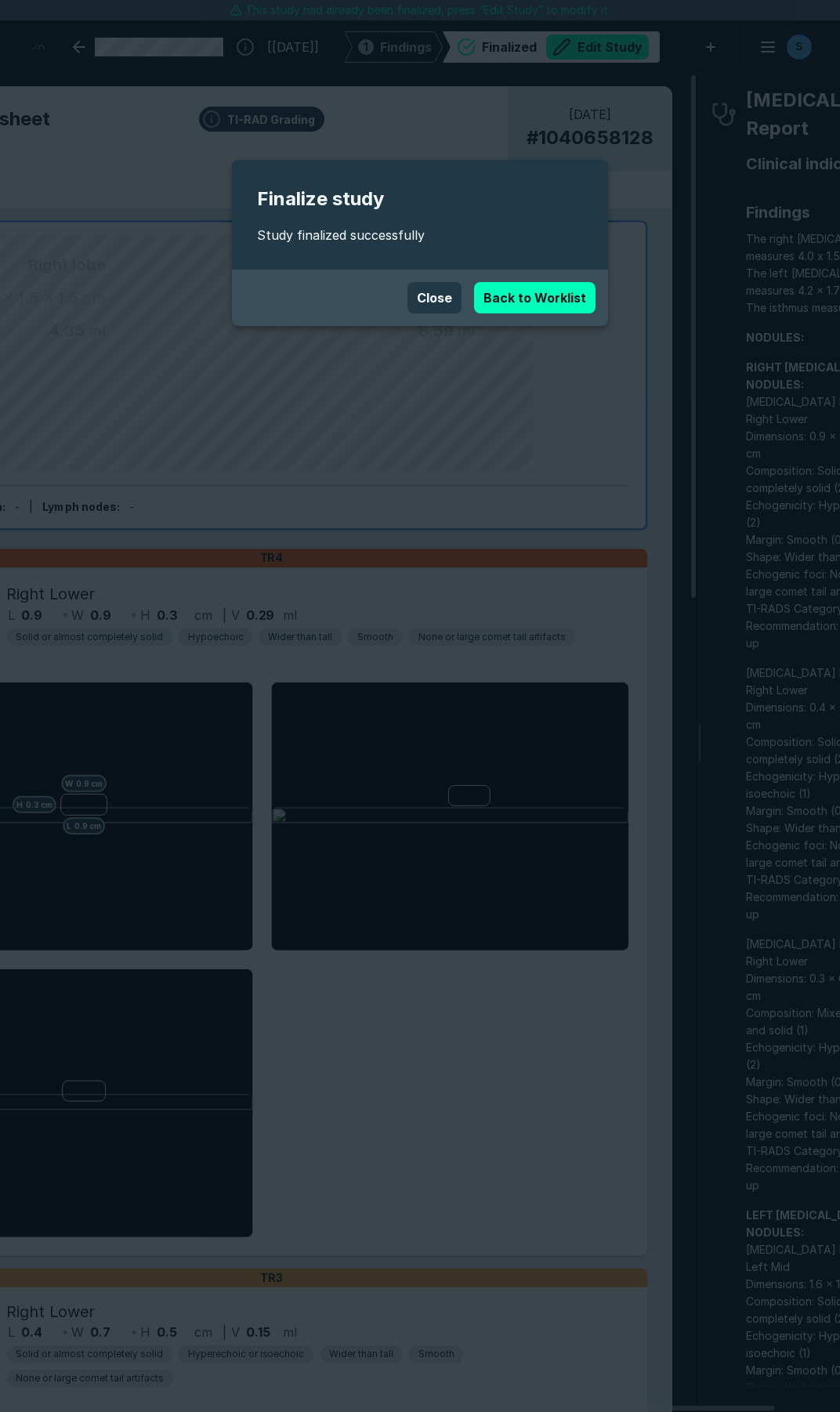
scroll to position [8003, 5792]
click at [562, 294] on link "Back to Worklist" at bounding box center [534, 298] width 121 height 31
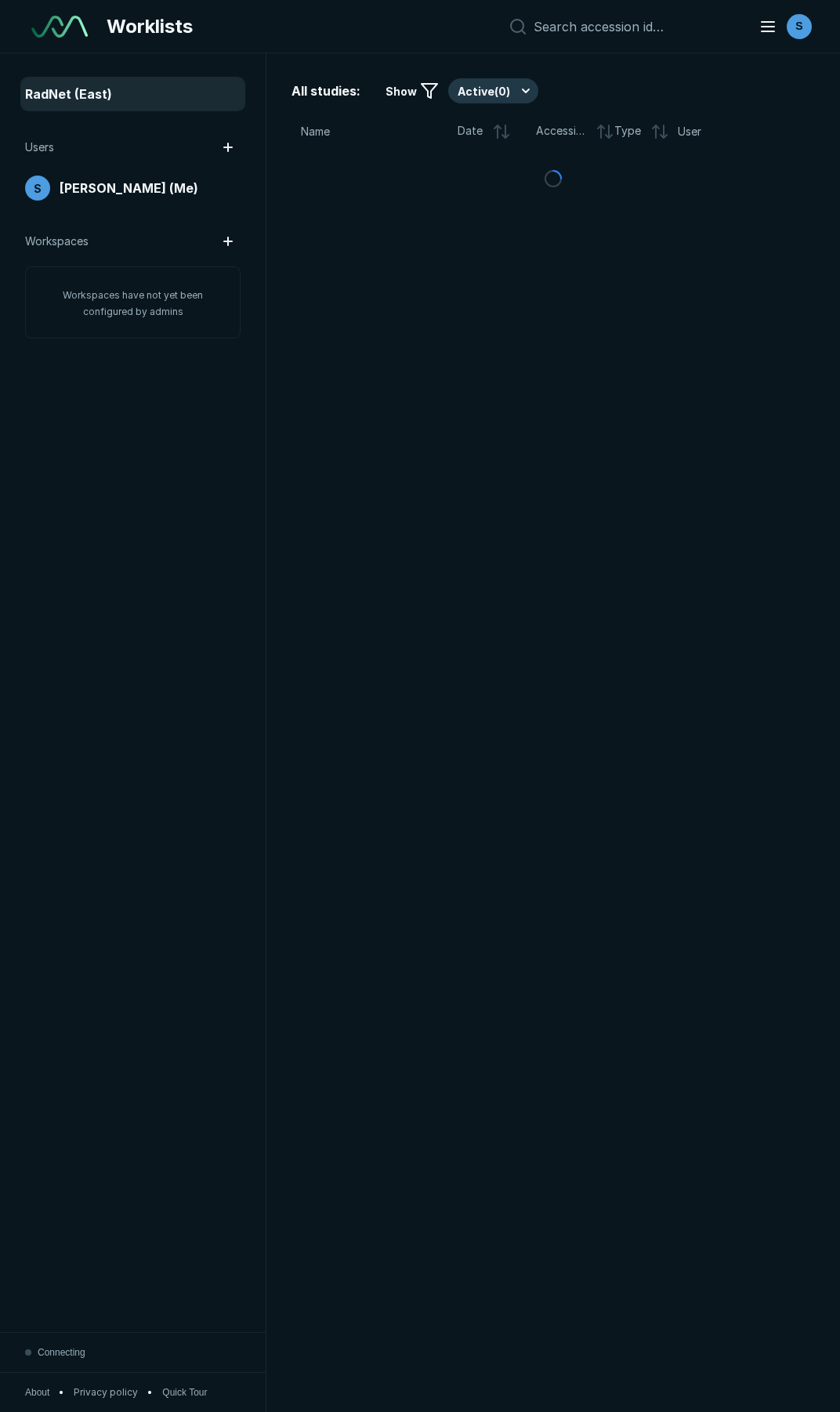
scroll to position [7844, 4343]
